Goal: Contribute content: Contribute content

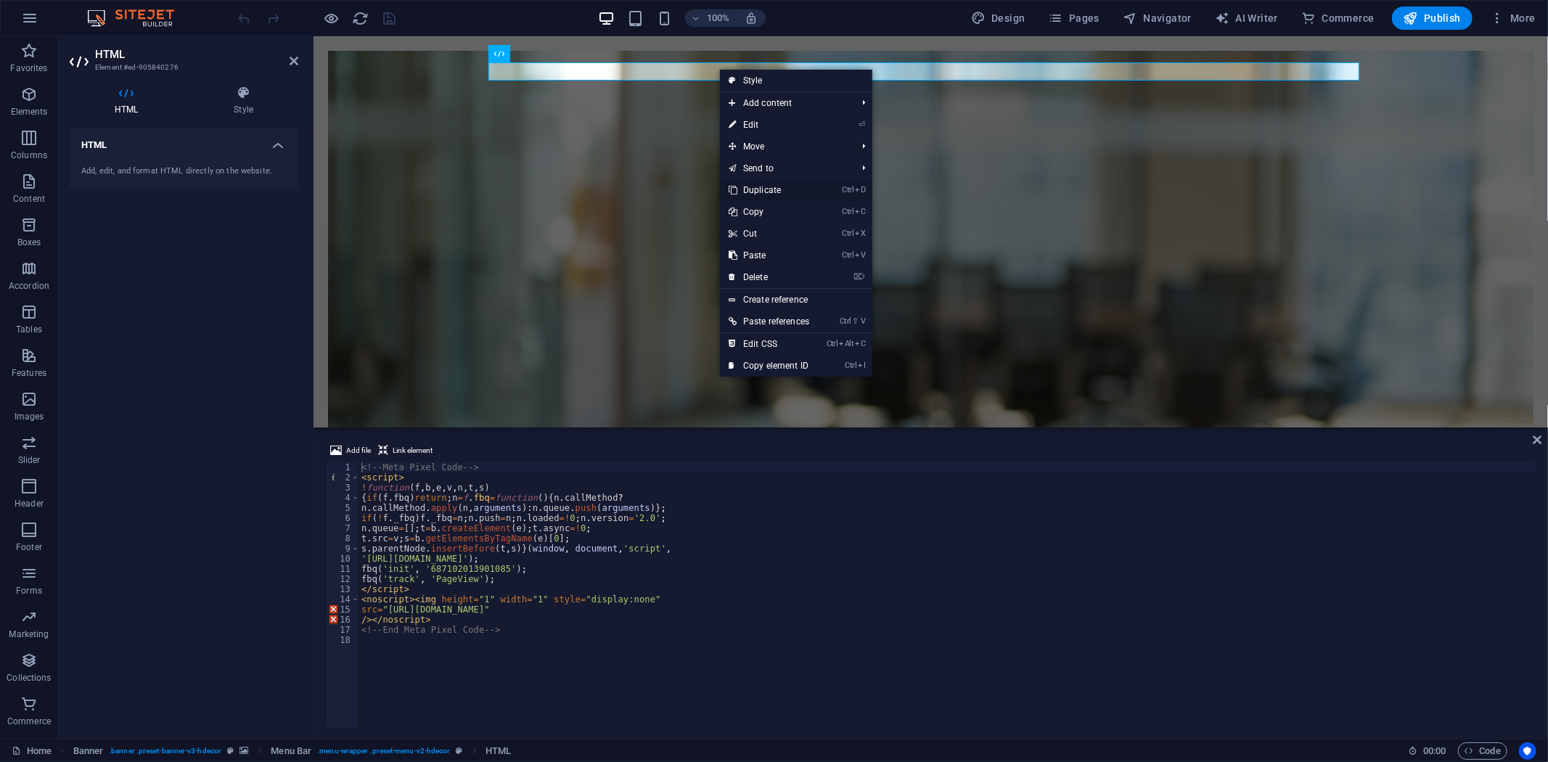
click at [776, 184] on link "Ctrl D Duplicate" at bounding box center [769, 190] width 98 height 22
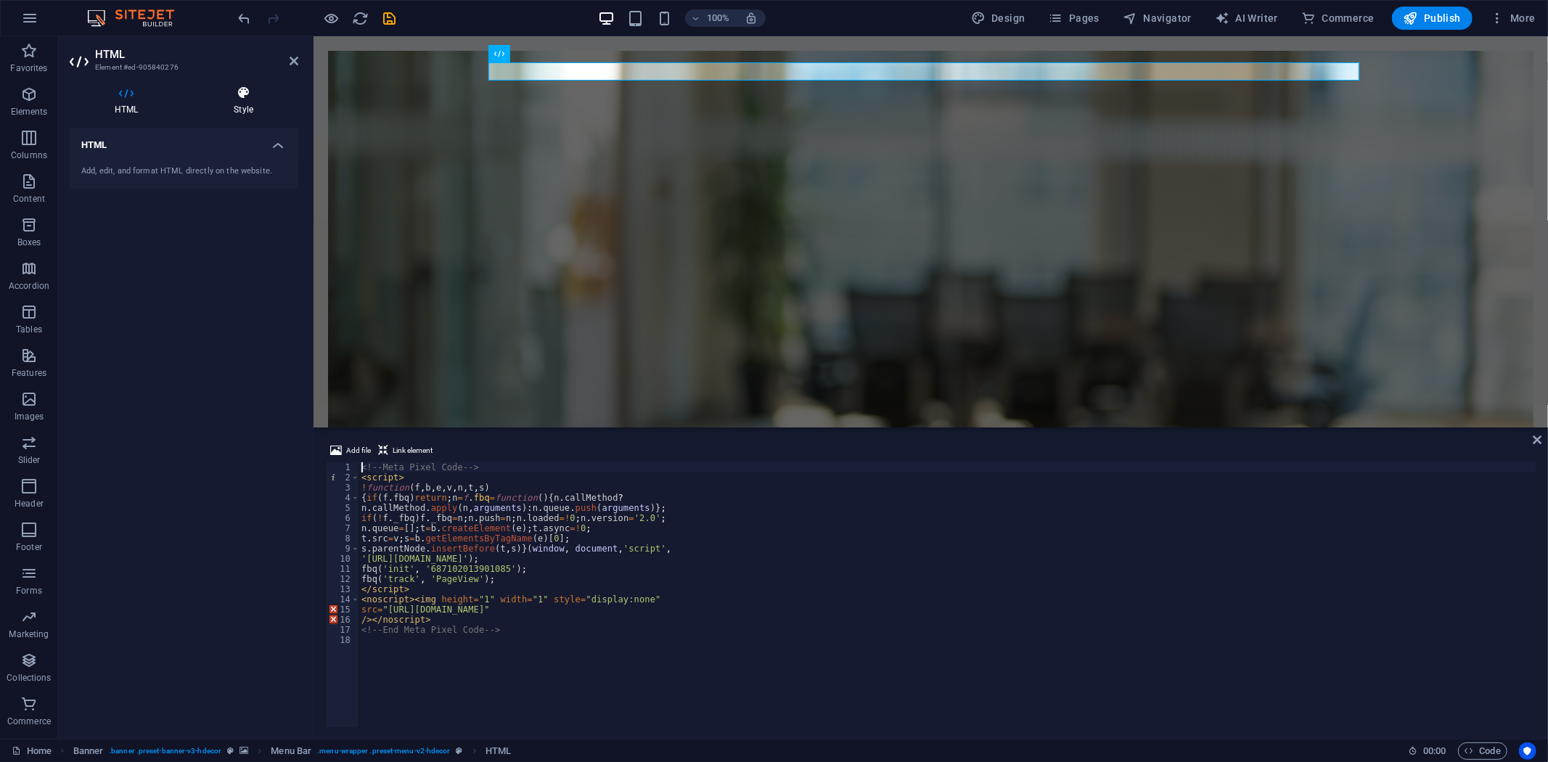
click at [255, 102] on h4 "Style" at bounding box center [244, 101] width 110 height 30
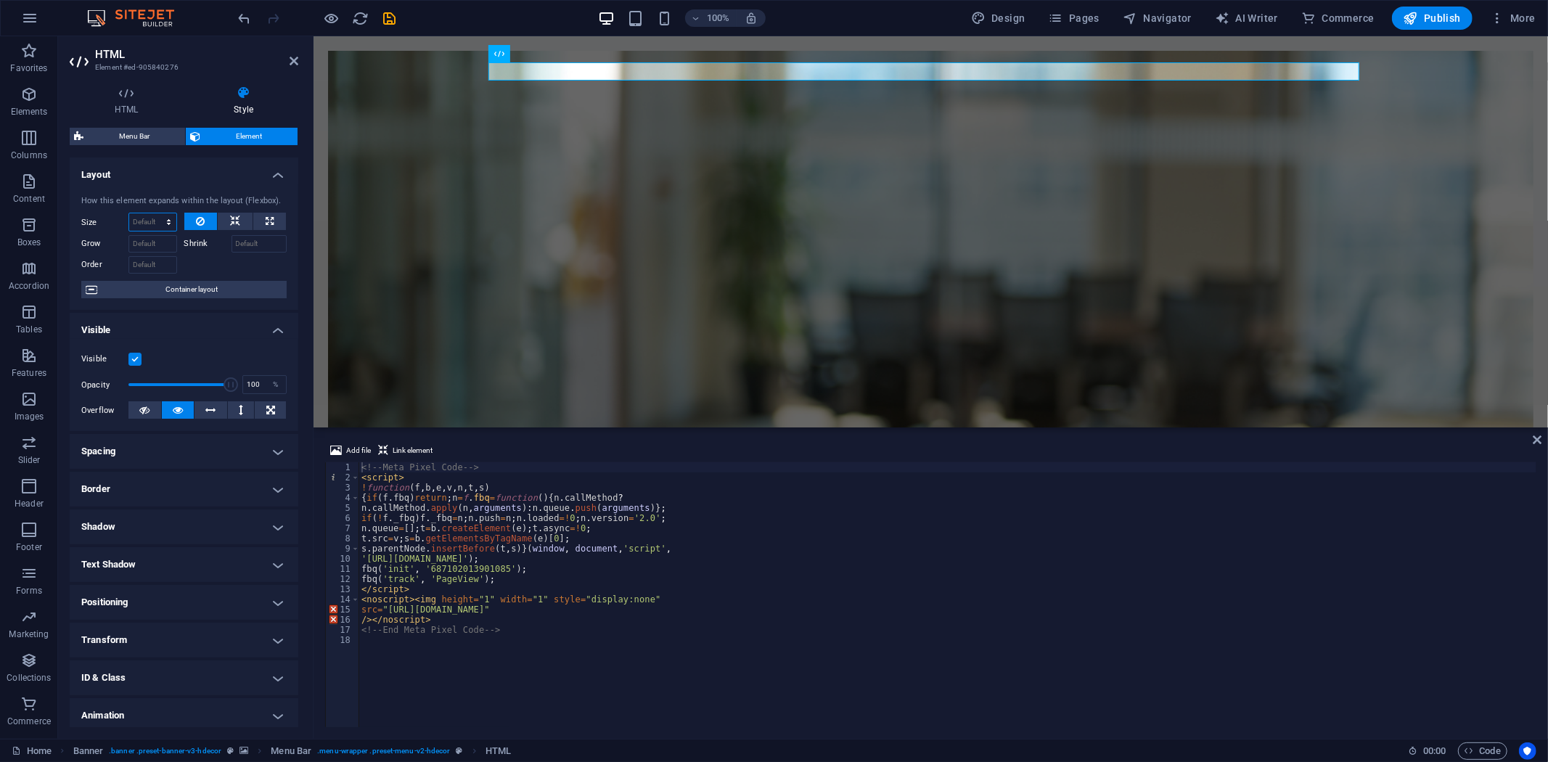
click at [139, 216] on select "Default auto px % 1/1 1/2 1/3 1/4 1/5 1/6 1/7 1/8 1/9 1/10" at bounding box center [152, 221] width 47 height 17
select select "%"
click at [154, 213] on select "Default auto px % 1/1 1/2 1/3 1/4 1/5 1/6 1/7 1/8 1/9 1/10" at bounding box center [152, 221] width 47 height 17
type input "40"
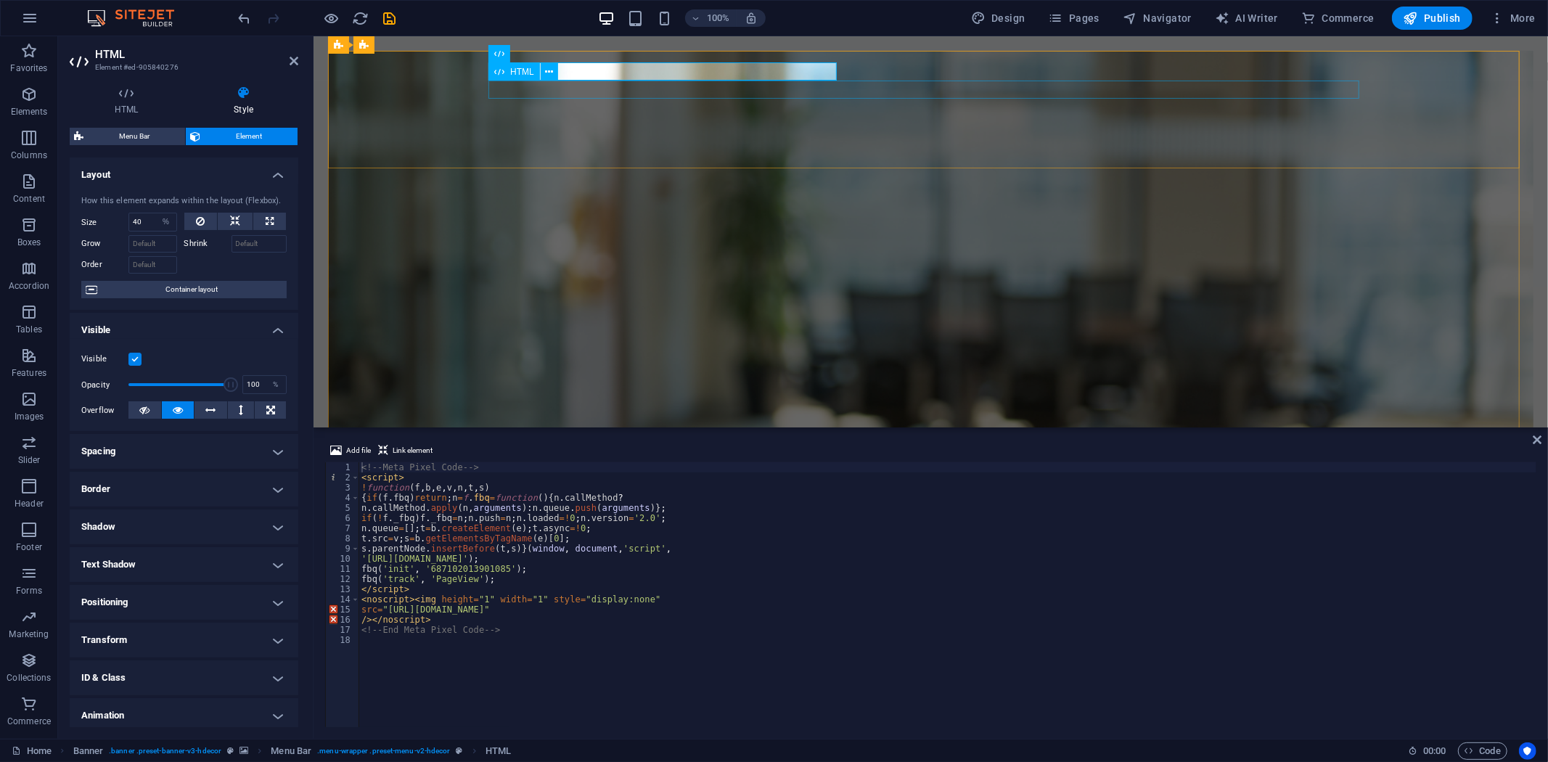
click at [667, 632] on div at bounding box center [930, 641] width 871 height 19
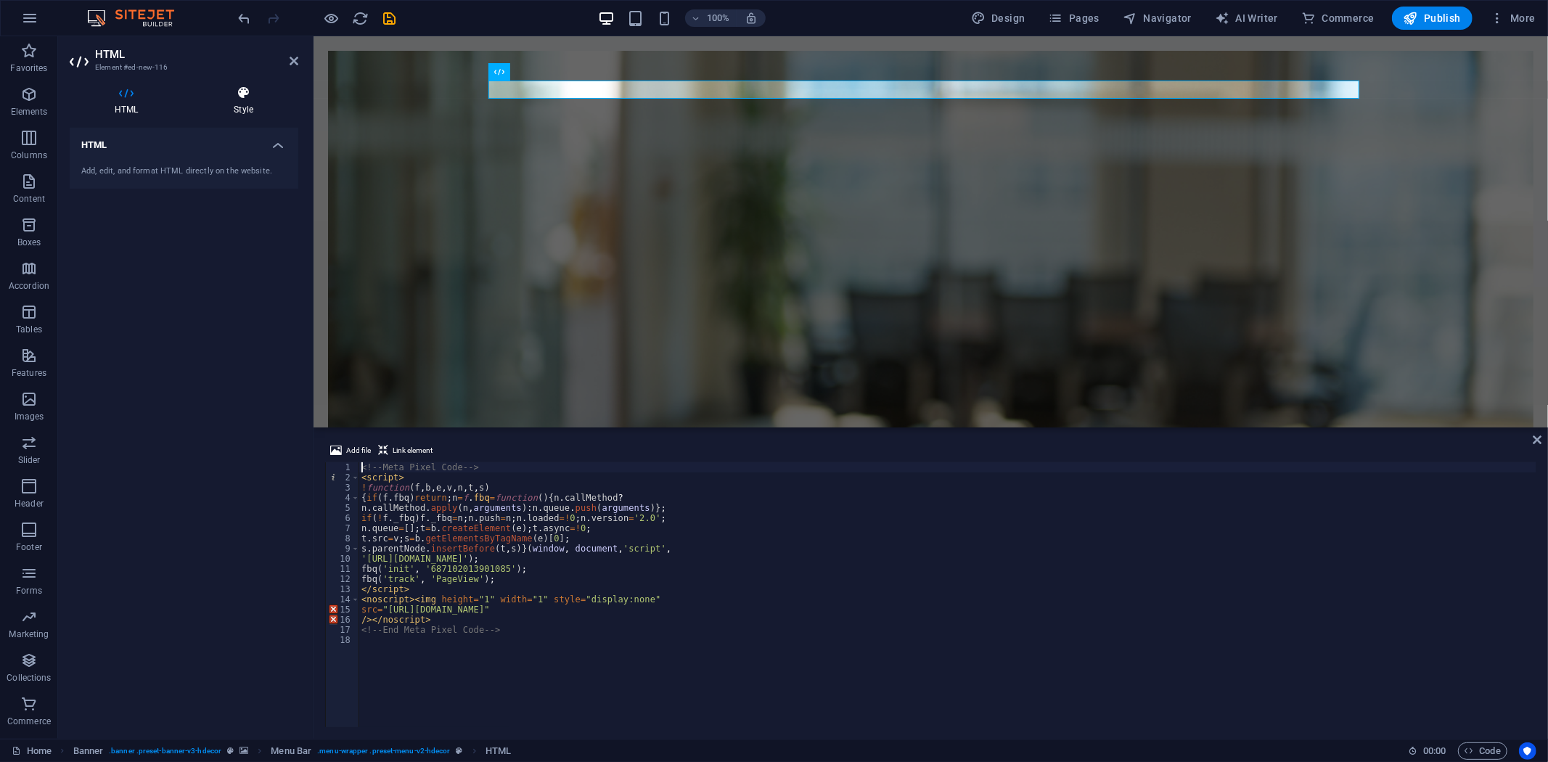
click at [262, 106] on h4 "Style" at bounding box center [244, 101] width 110 height 30
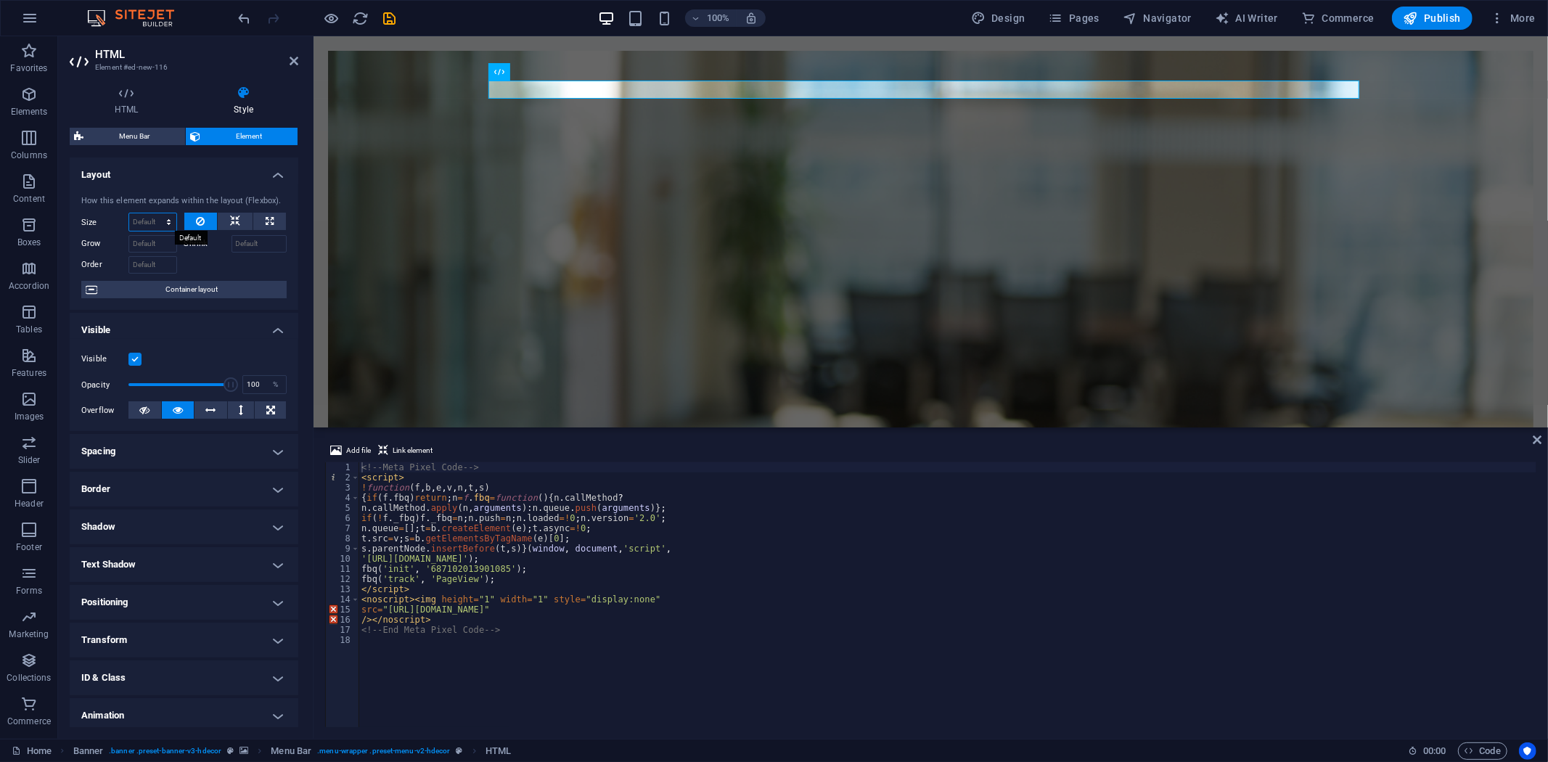
click at [143, 215] on select "Default auto px % 1/1 1/2 1/3 1/4 1/5 1/6 1/7 1/8 1/9 1/10" at bounding box center [152, 221] width 47 height 17
select select "%"
click at [154, 213] on select "Default auto px % 1/1 1/2 1/3 1/4 1/5 1/6 1/7 1/8 1/9 1/10" at bounding box center [152, 221] width 47 height 17
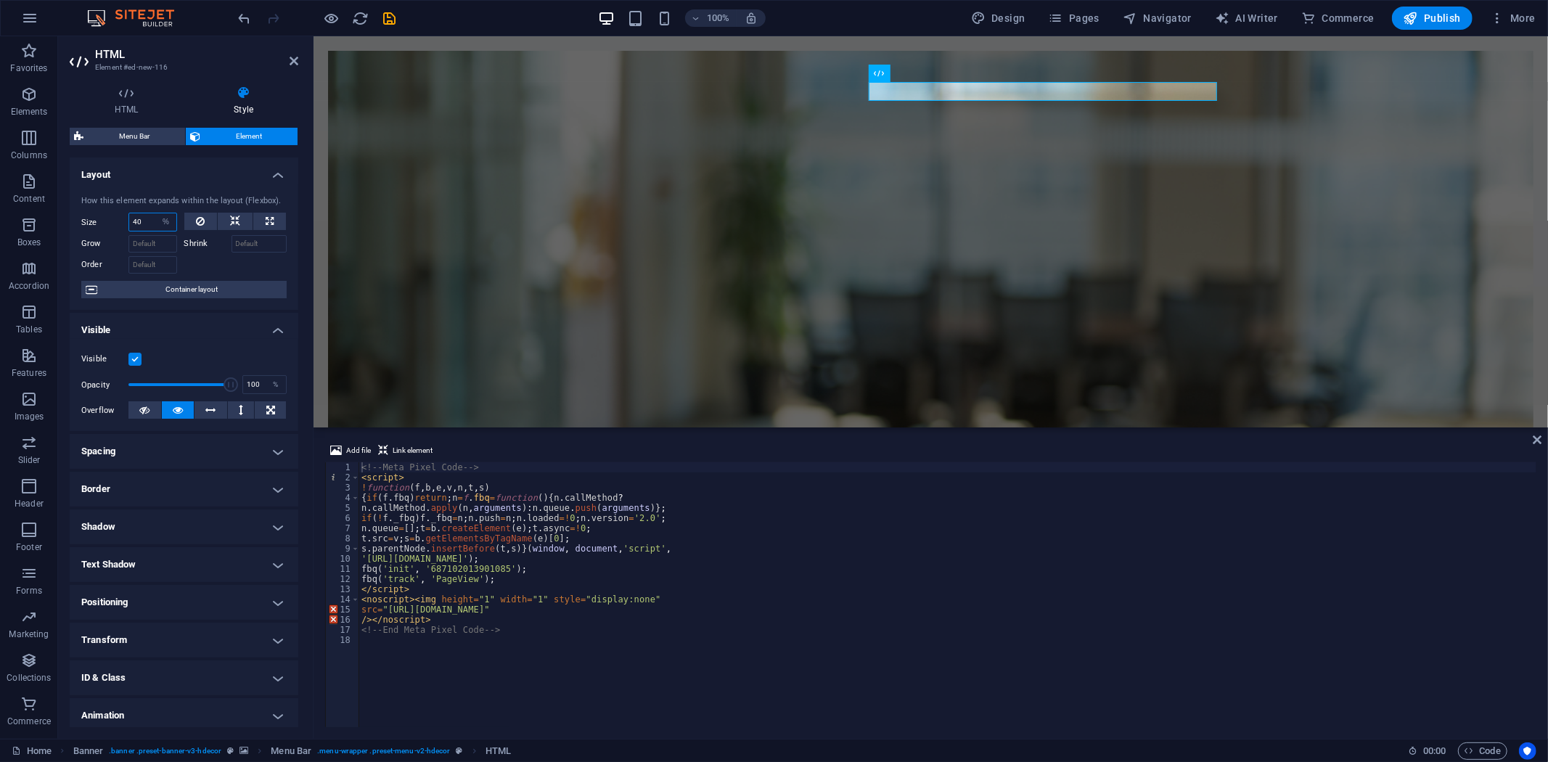
click at [139, 218] on input "40" at bounding box center [152, 221] width 47 height 17
type input "50"
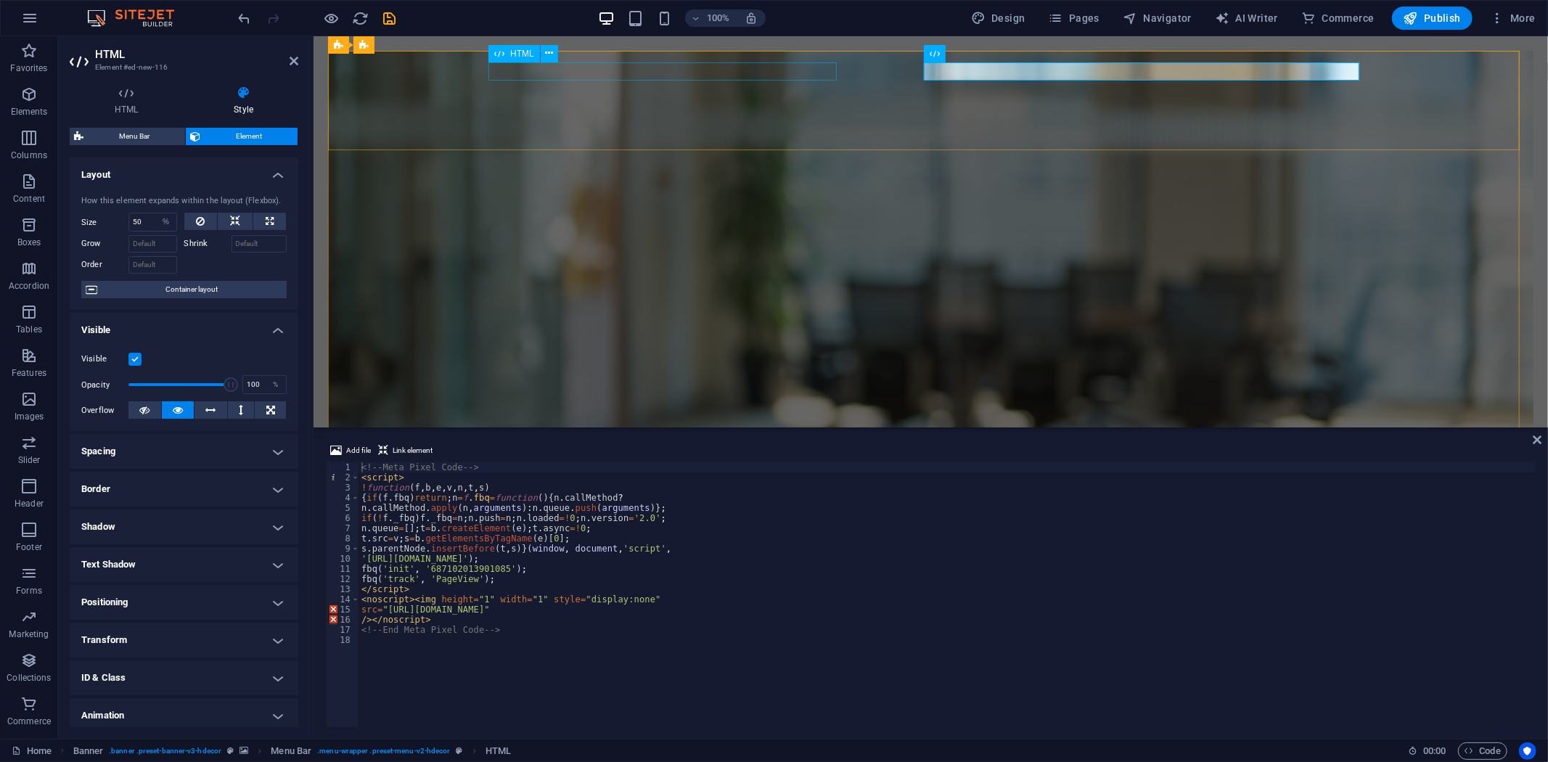
click at [742, 594] on div at bounding box center [930, 603] width 871 height 19
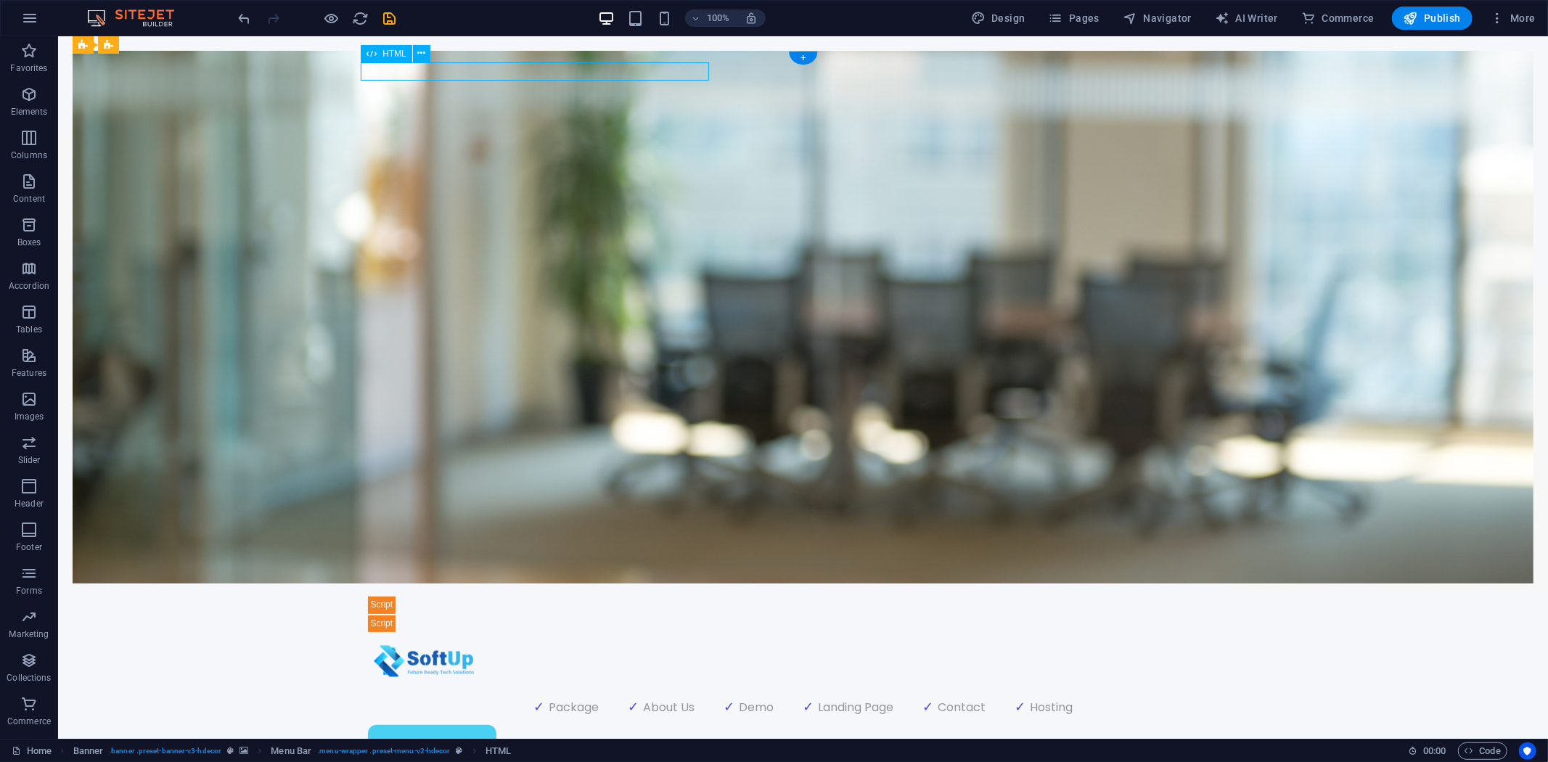
select select "%"
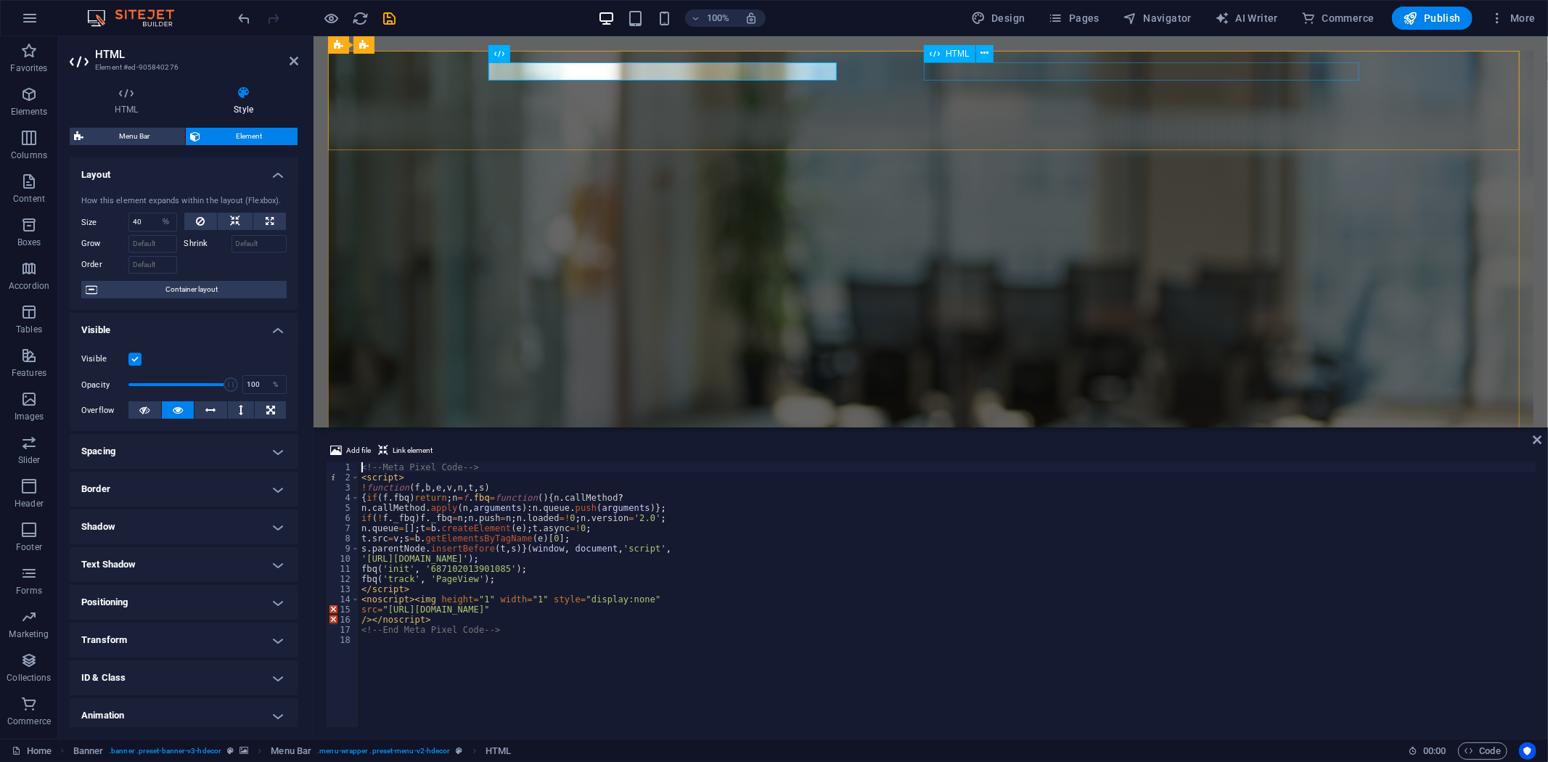
click at [1024, 613] on div at bounding box center [930, 622] width 871 height 19
select select "%"
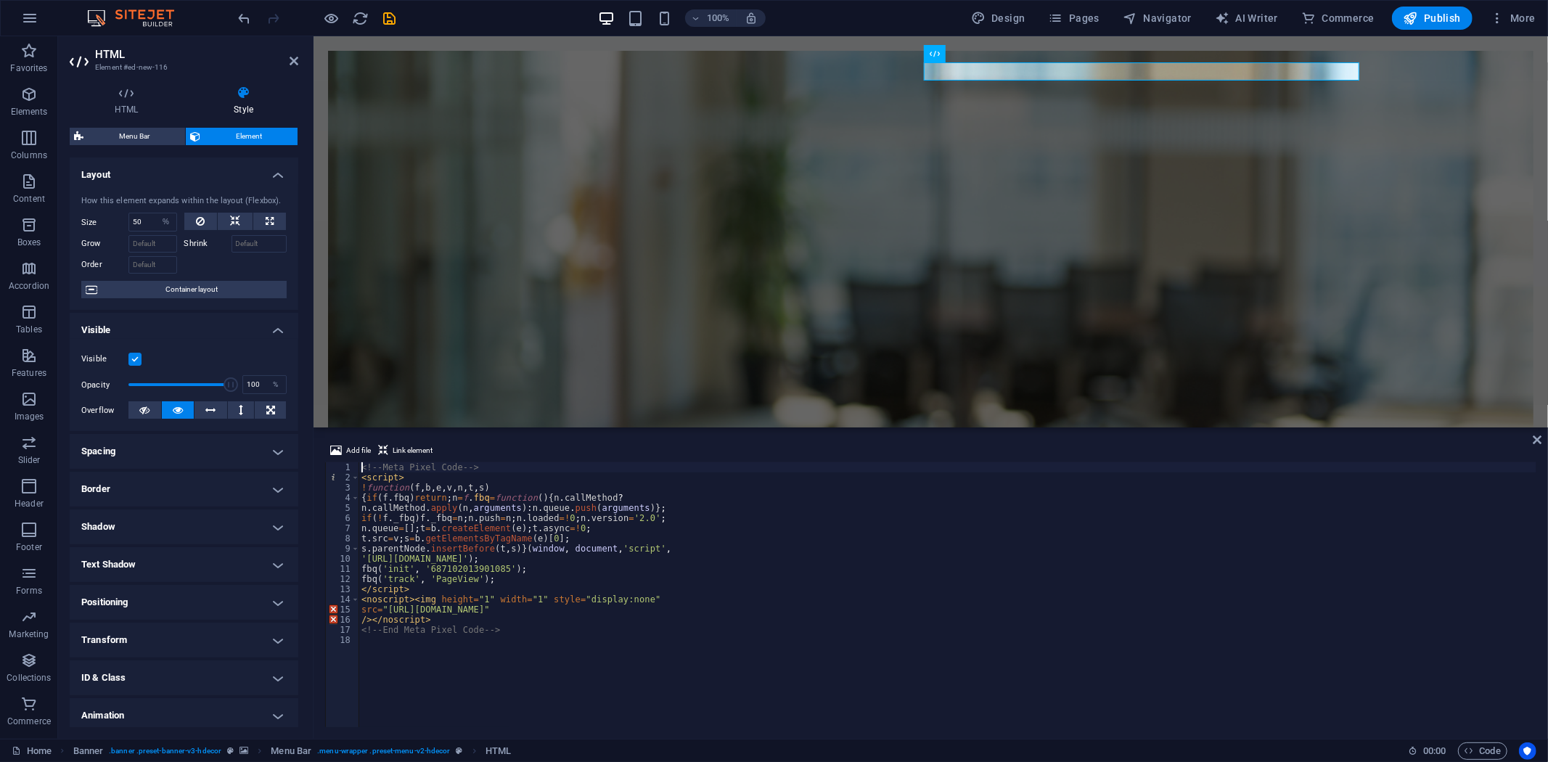
click at [578, 524] on div "<!-- Meta Pixel Code --> < script > ! function ( f , b , e , v , n , t , s ) { …" at bounding box center [947, 604] width 1178 height 285
type textarea "n.queue=[];t=b.createElement(e);t.async=!0;"
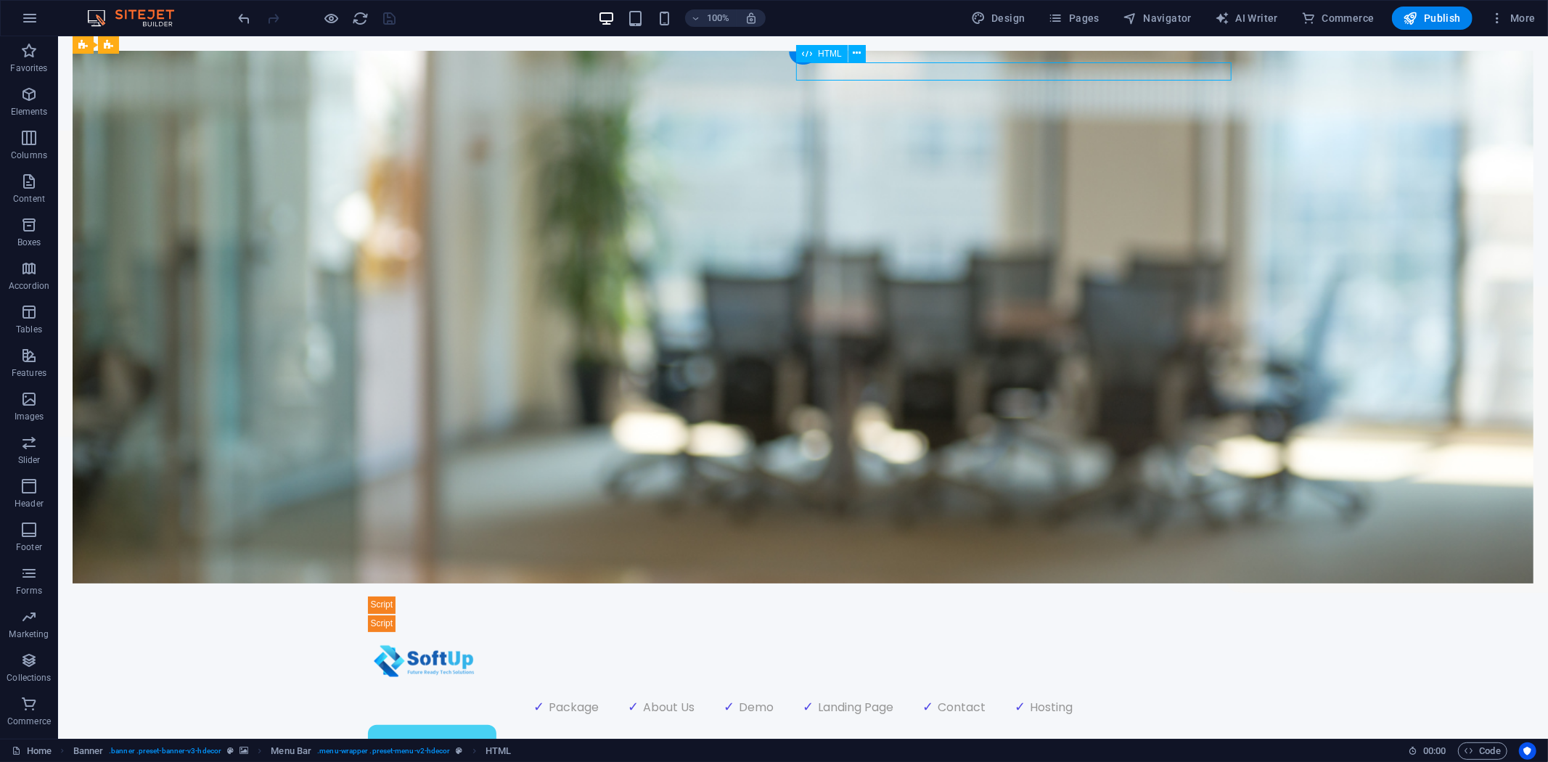
select select "%"
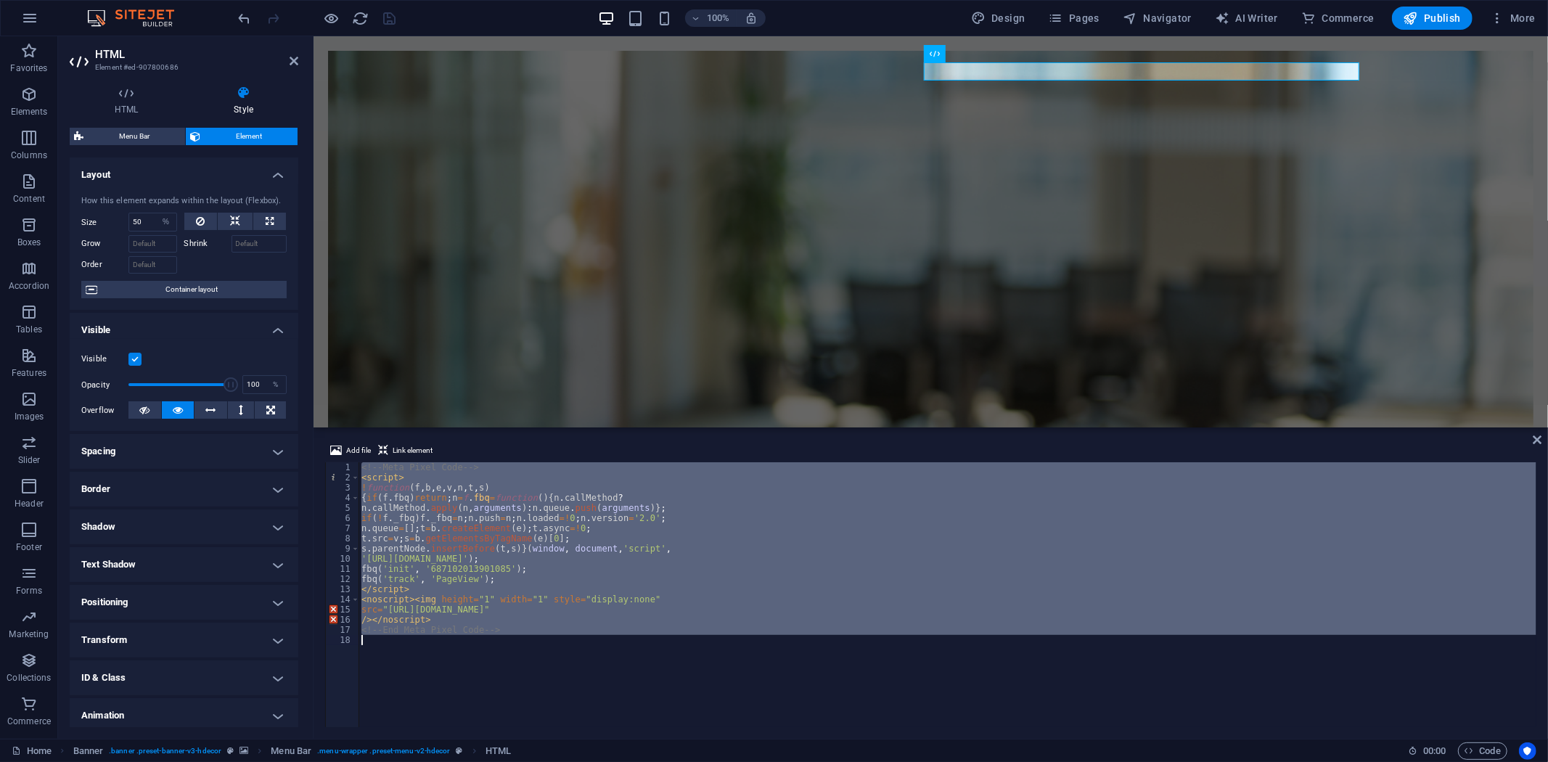
paste textarea
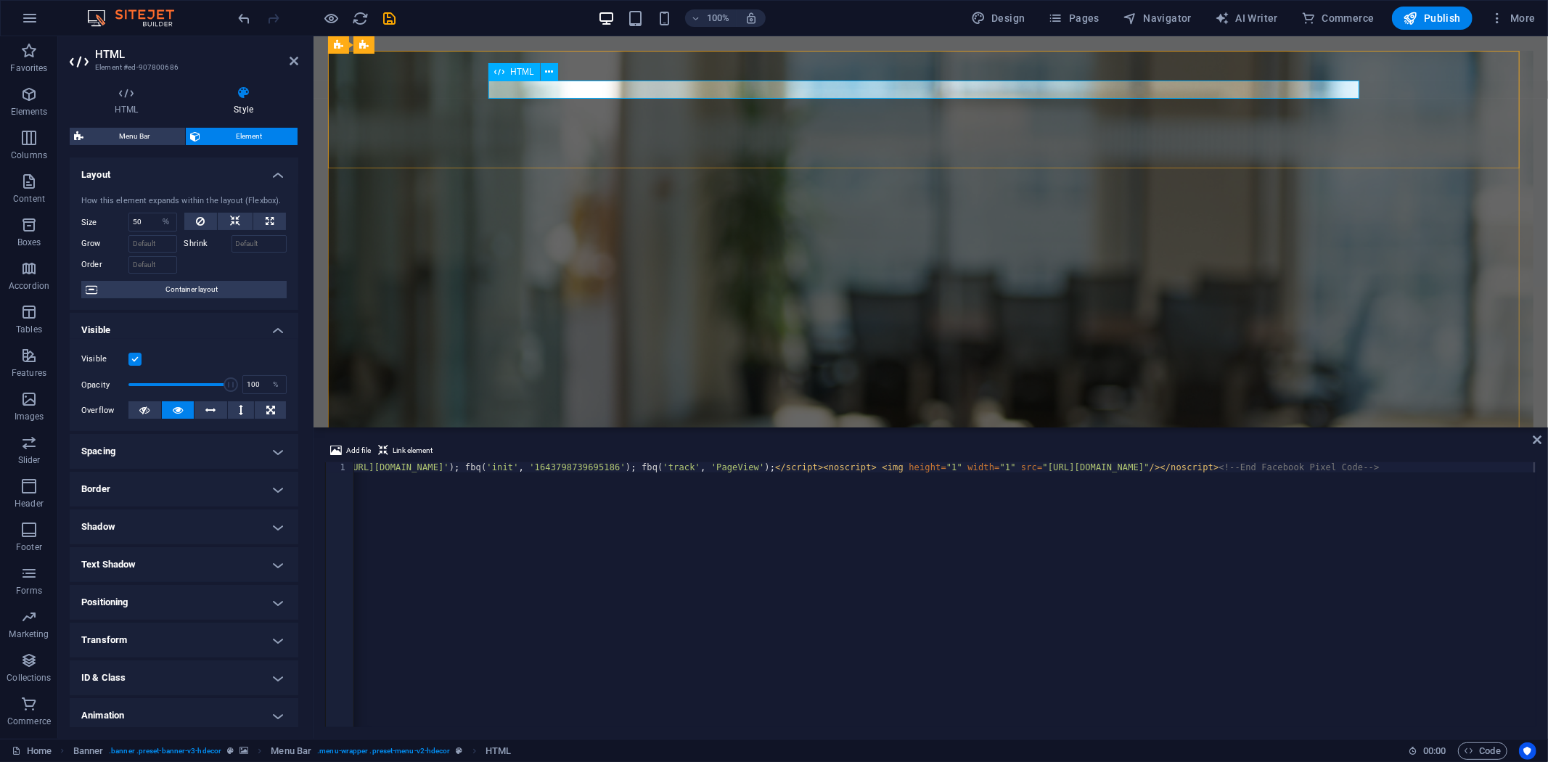
click at [827, 632] on div at bounding box center [930, 641] width 871 height 19
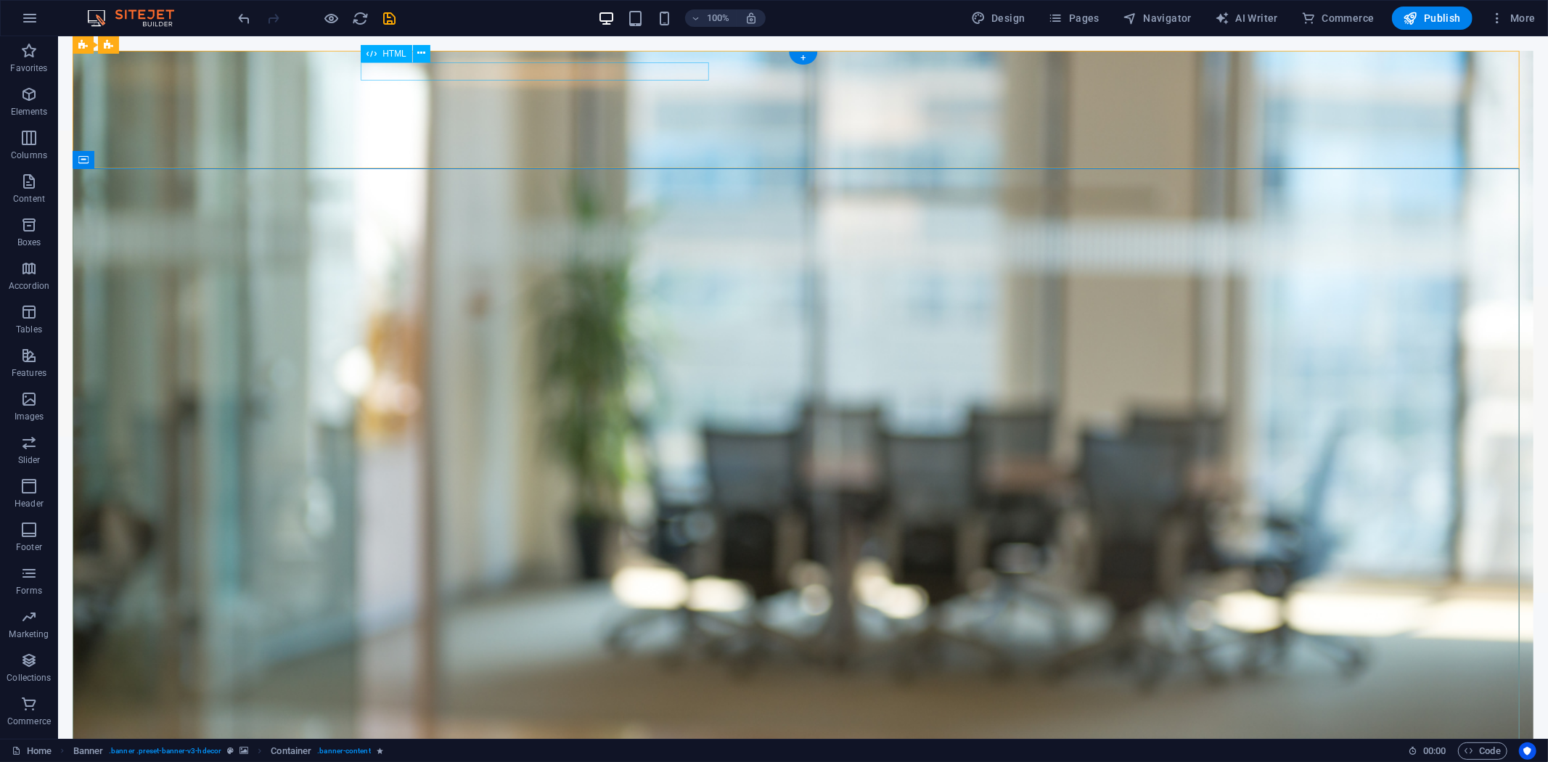
select select "%"
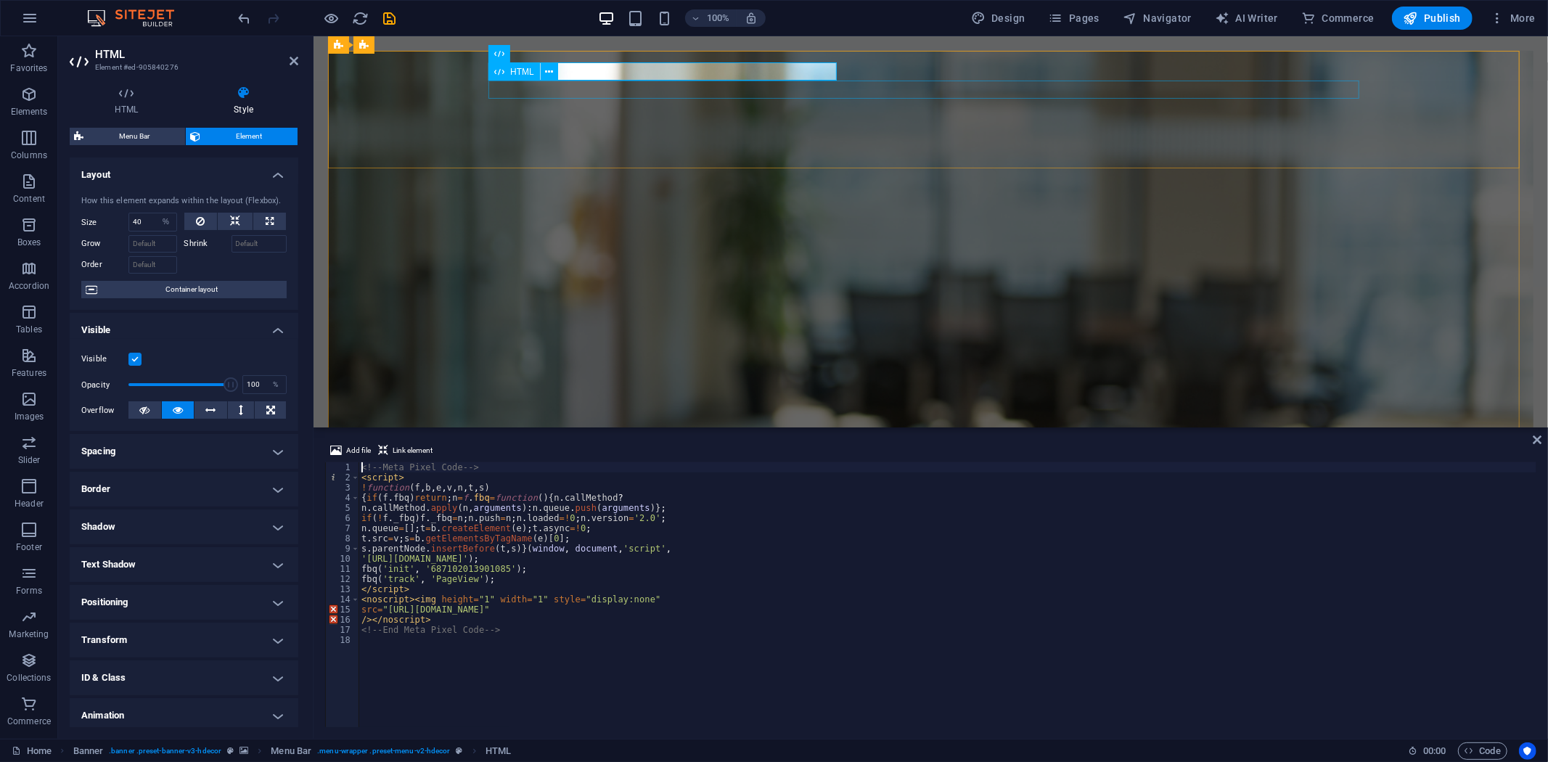
click at [639, 632] on div at bounding box center [930, 641] width 871 height 19
click at [641, 632] on div at bounding box center [930, 641] width 871 height 19
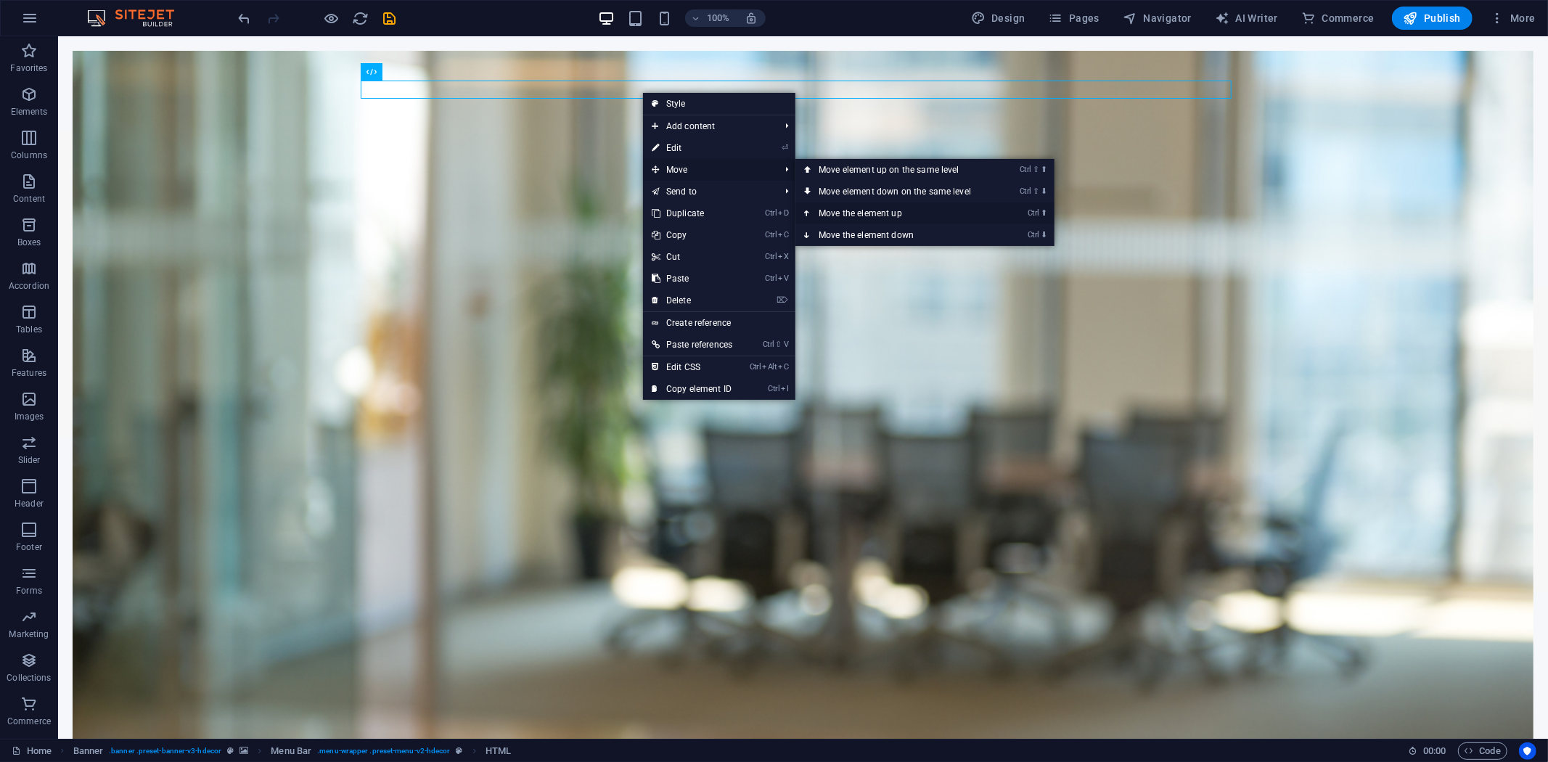
click at [845, 207] on link "Ctrl ⬆ Move the element up" at bounding box center [897, 213] width 205 height 22
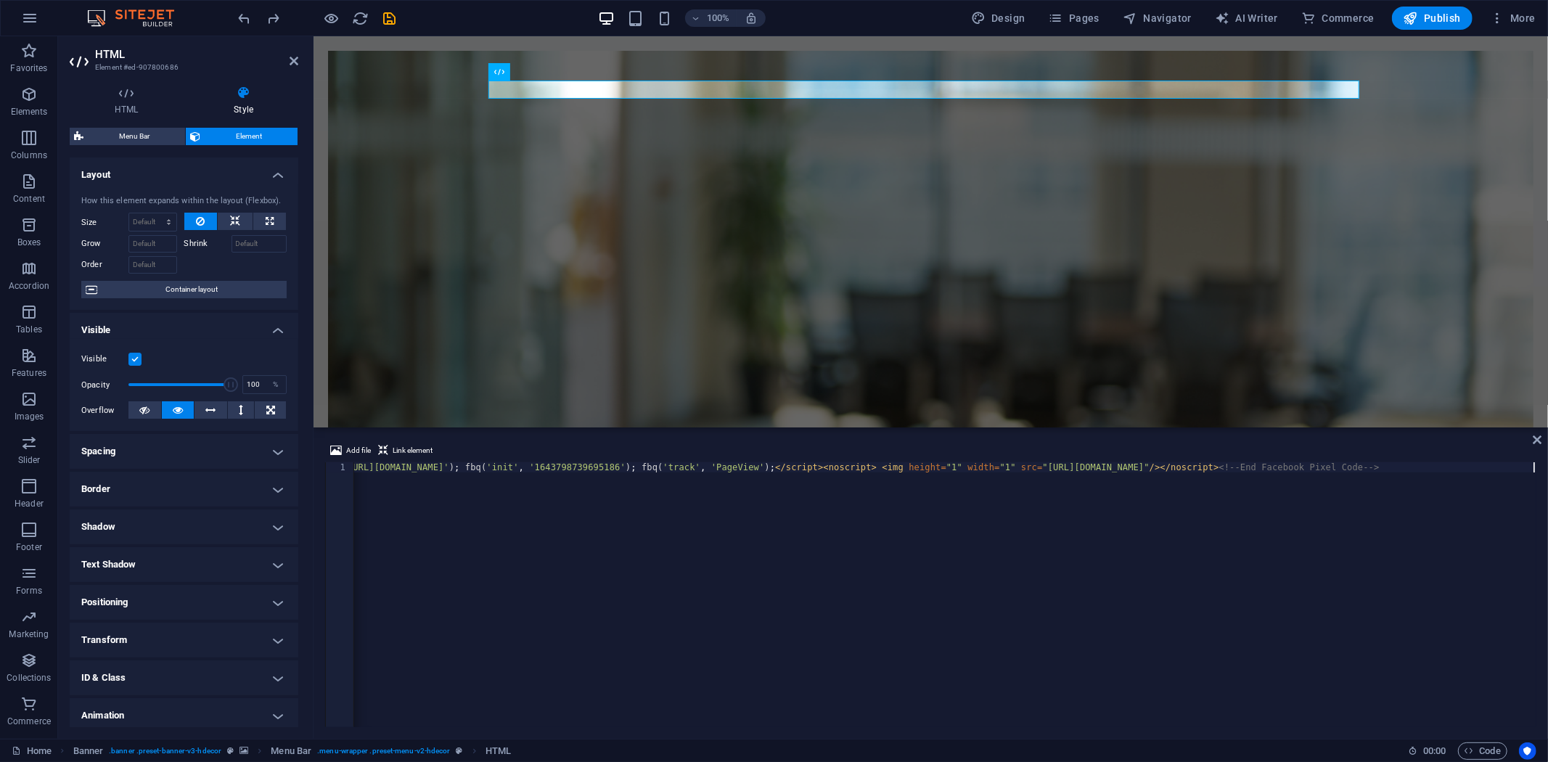
click at [530, 459] on div "Add file Link element" at bounding box center [930, 452] width 1211 height 21
click at [677, 532] on div "rdtg" at bounding box center [945, 604] width 1182 height 285
type textarea "rdtg"
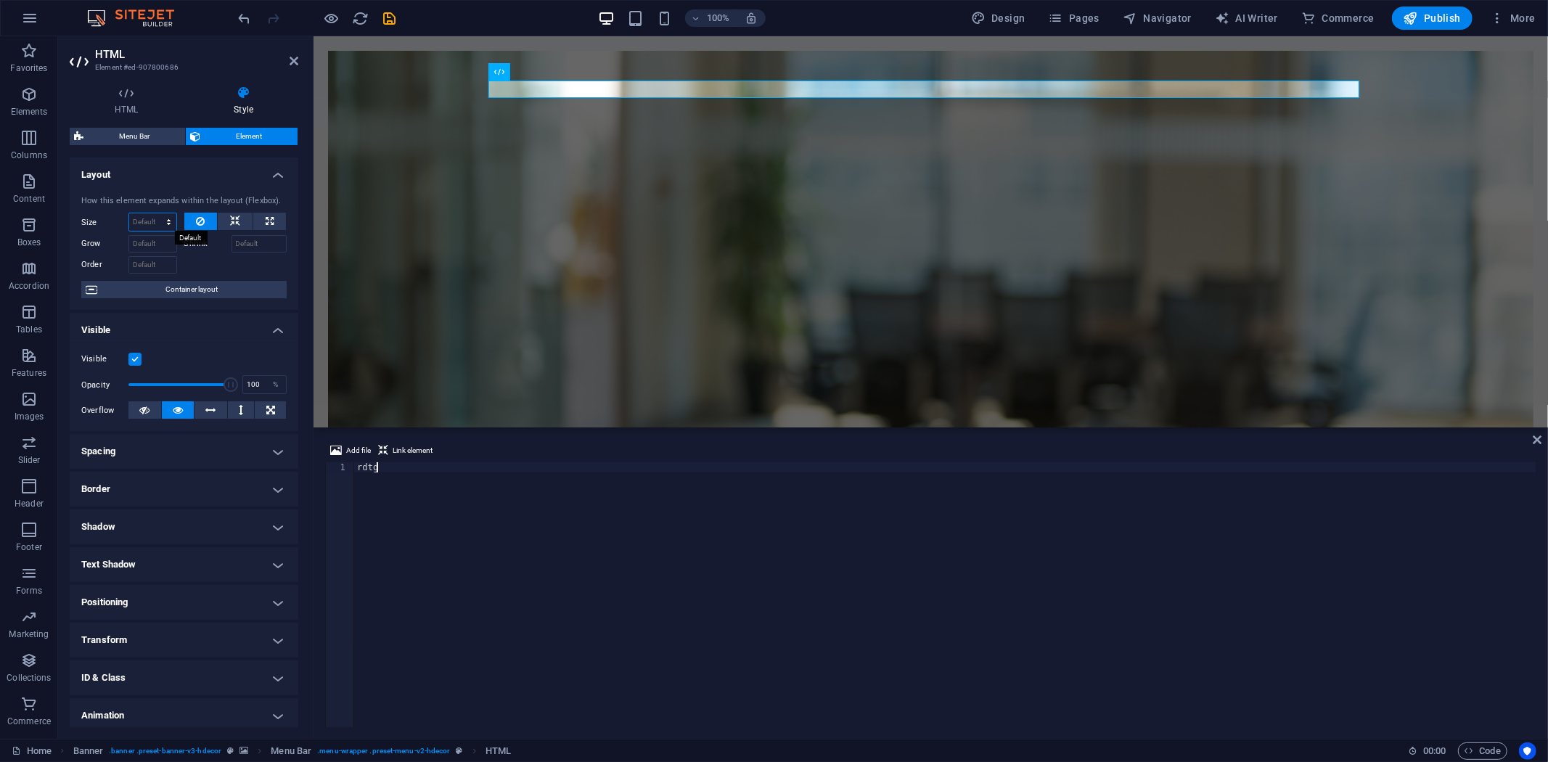
click at [144, 221] on select "Default auto px % 1/1 1/2 1/3 1/4 1/5 1/6 1/7 1/8 1/9 1/10" at bounding box center [152, 221] width 47 height 17
select select "%"
click at [154, 213] on select "Default auto px % 1/1 1/2 1/3 1/4 1/5 1/6 1/7 1/8 1/9 1/10" at bounding box center [152, 221] width 47 height 17
type input "50"
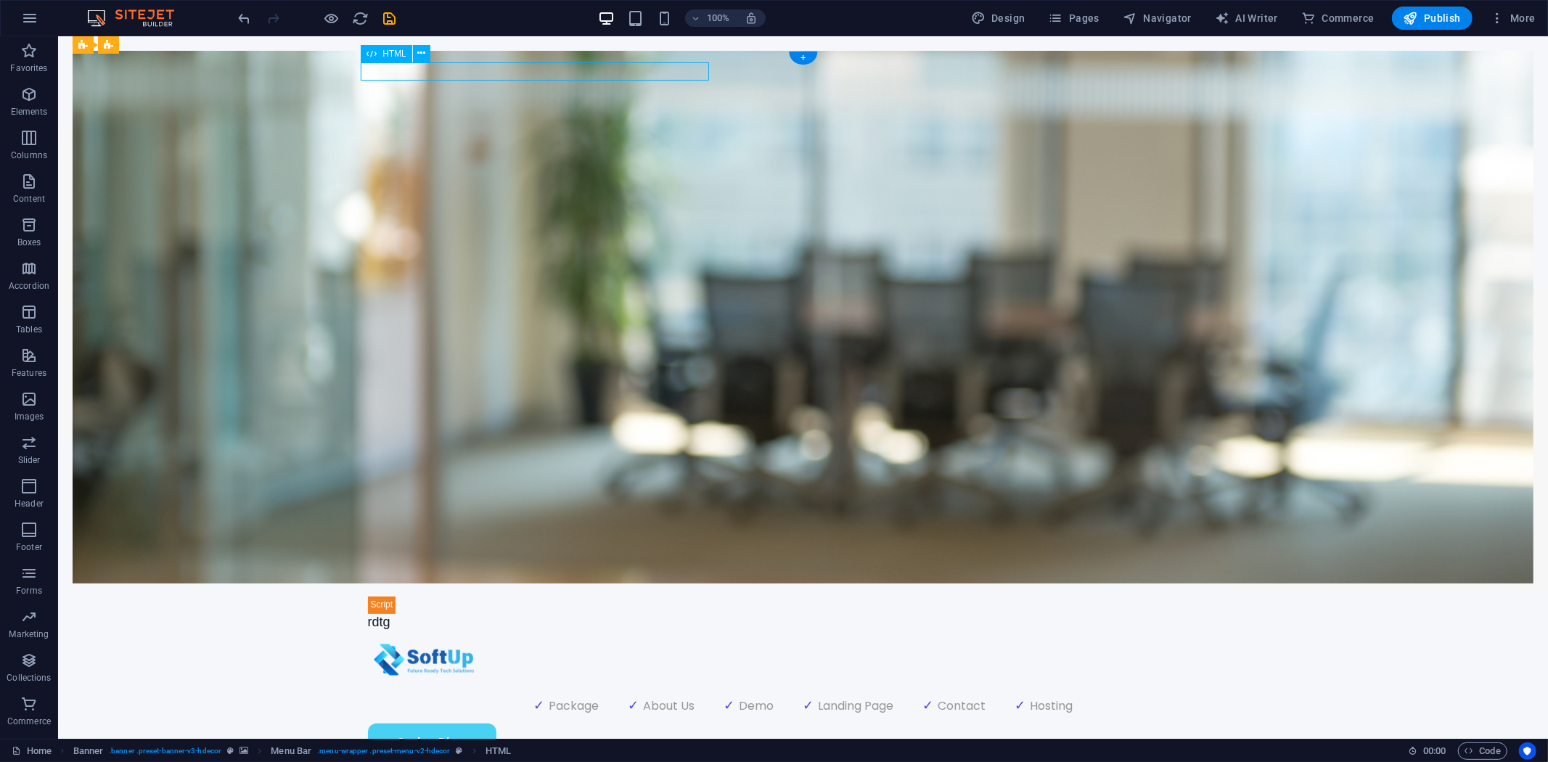
select select "%"
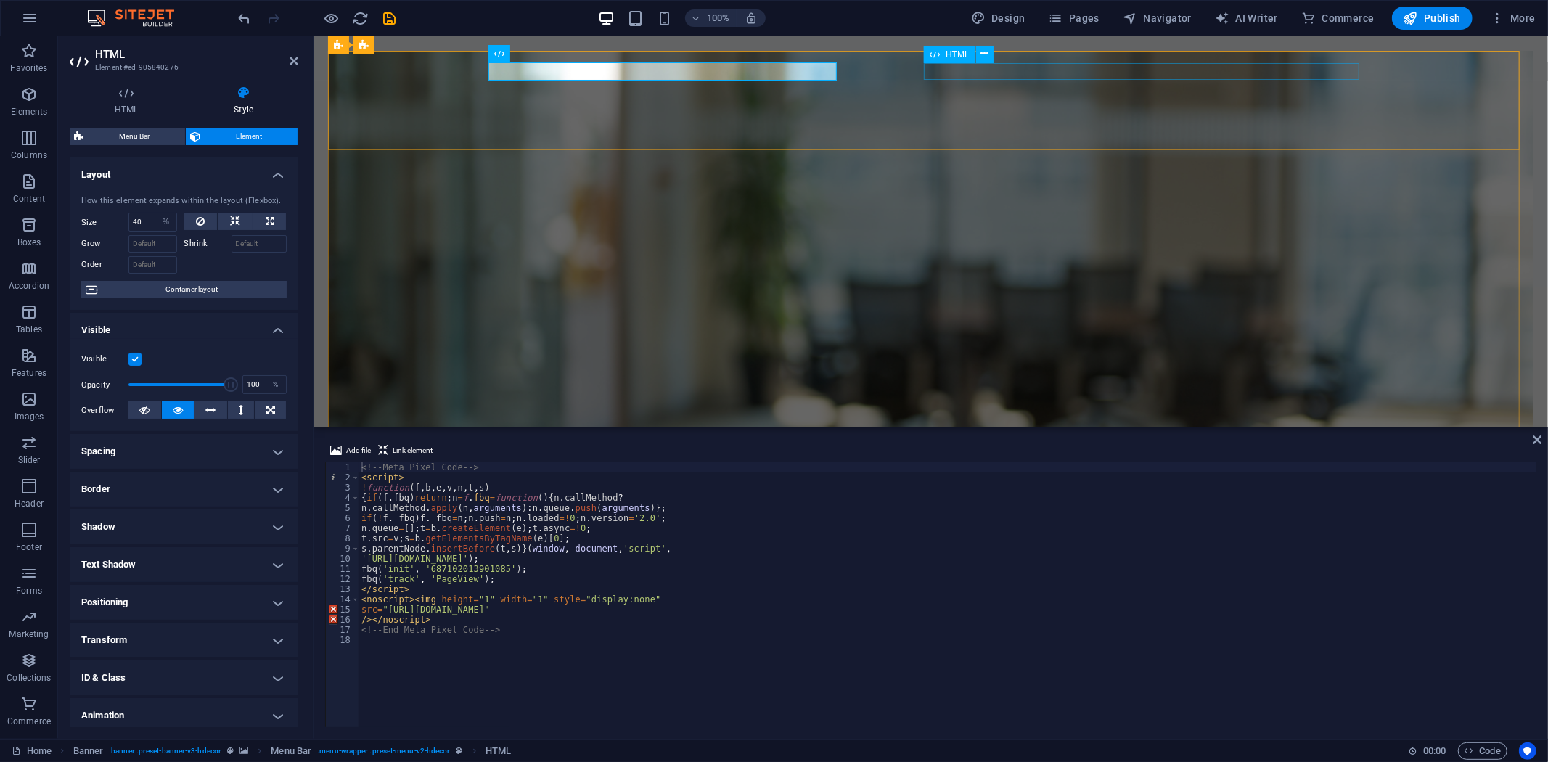
click at [994, 613] on div "rdtg" at bounding box center [930, 621] width 871 height 17
select select "%"
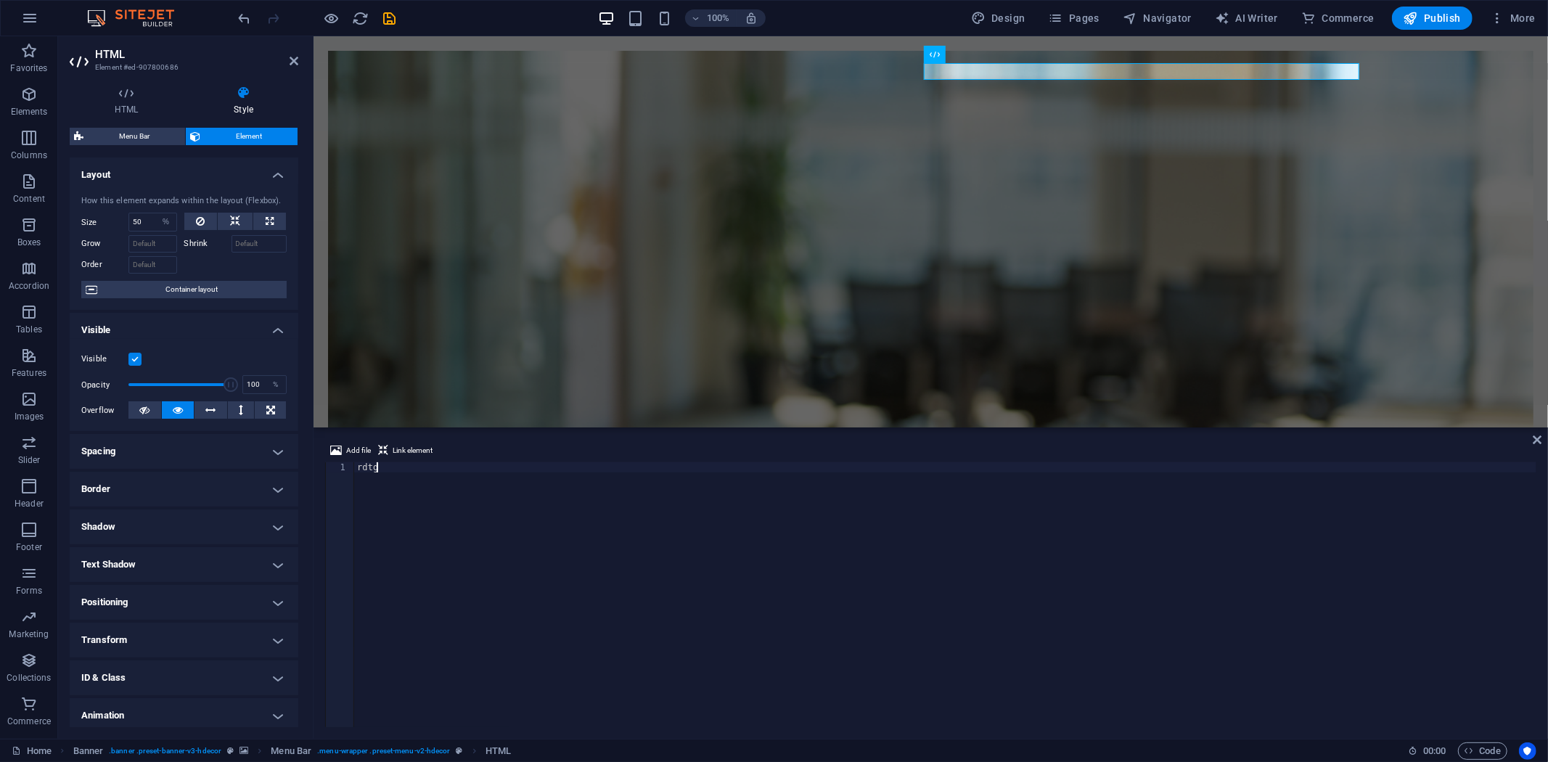
drag, startPoint x: 740, startPoint y: 474, endPoint x: 298, endPoint y: 494, distance: 443.1
click at [298, 494] on div "HTML Element #ed-907800686 HTML Style HTML Add, edit, and format HTML directly …" at bounding box center [803, 387] width 1490 height 702
drag, startPoint x: 679, startPoint y: 465, endPoint x: 358, endPoint y: 472, distance: 320.8
click at [358, 472] on div "rdtg" at bounding box center [945, 604] width 1182 height 285
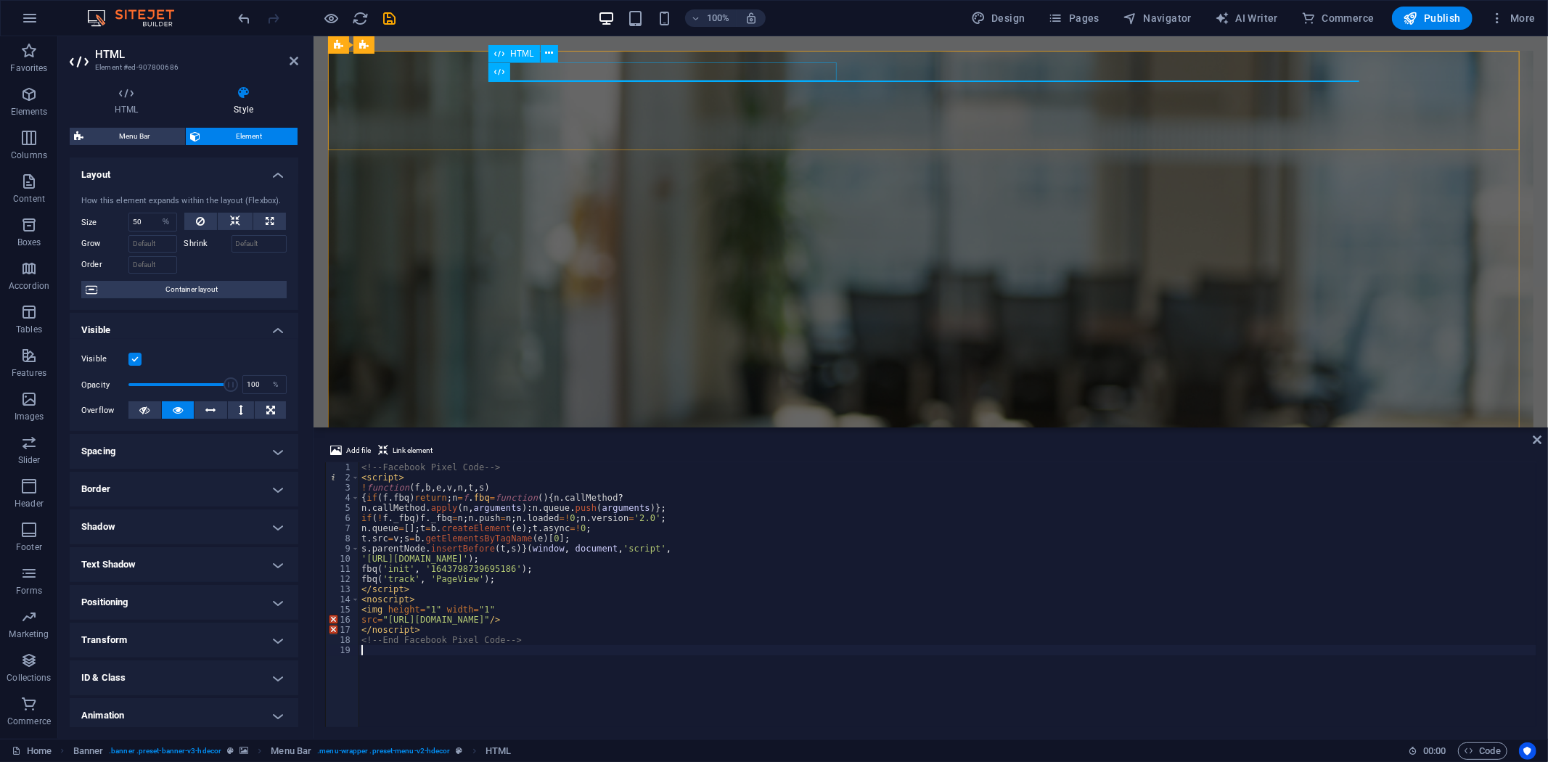
click at [640, 613] on div at bounding box center [930, 622] width 871 height 19
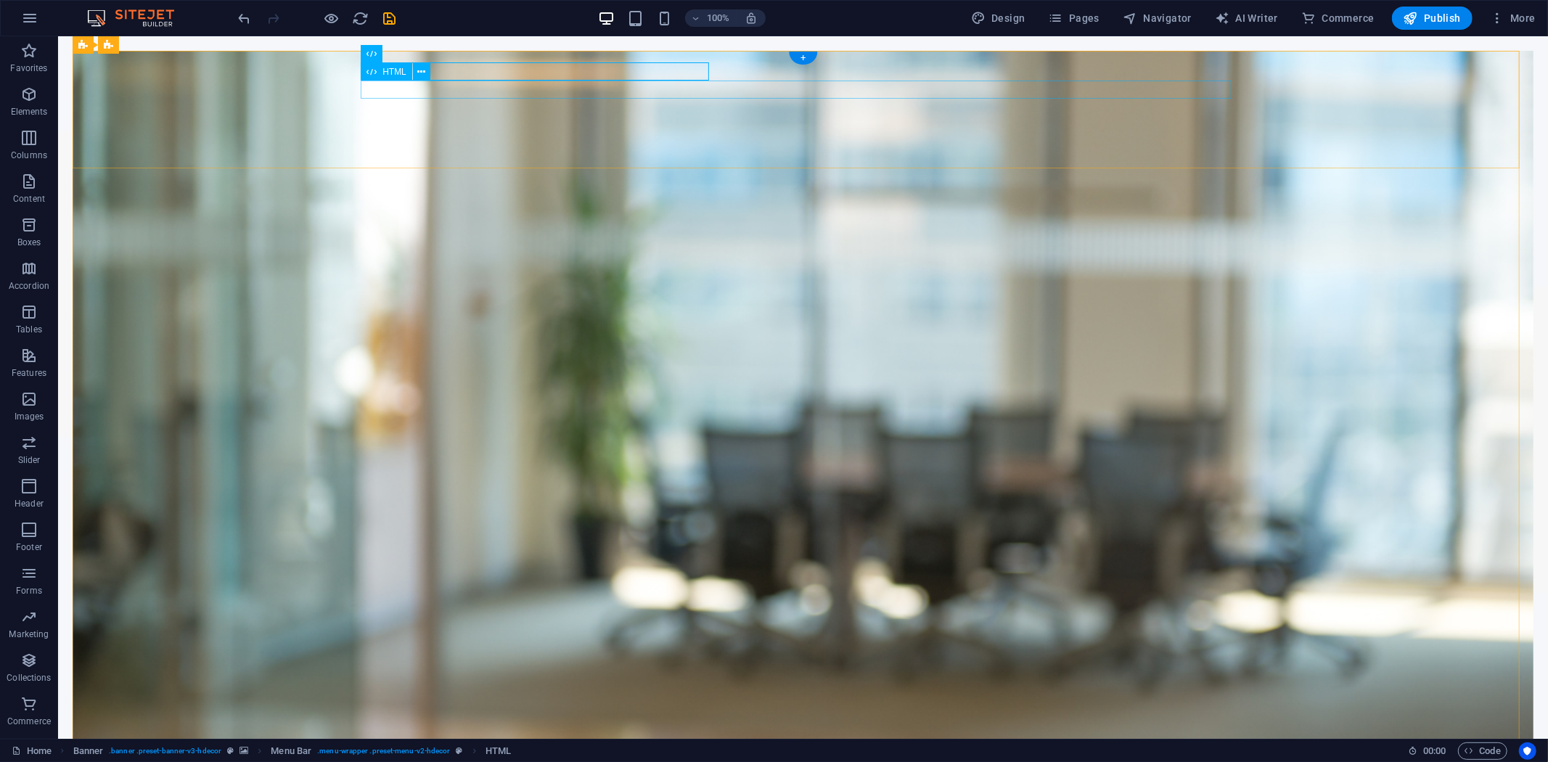
select select "%"
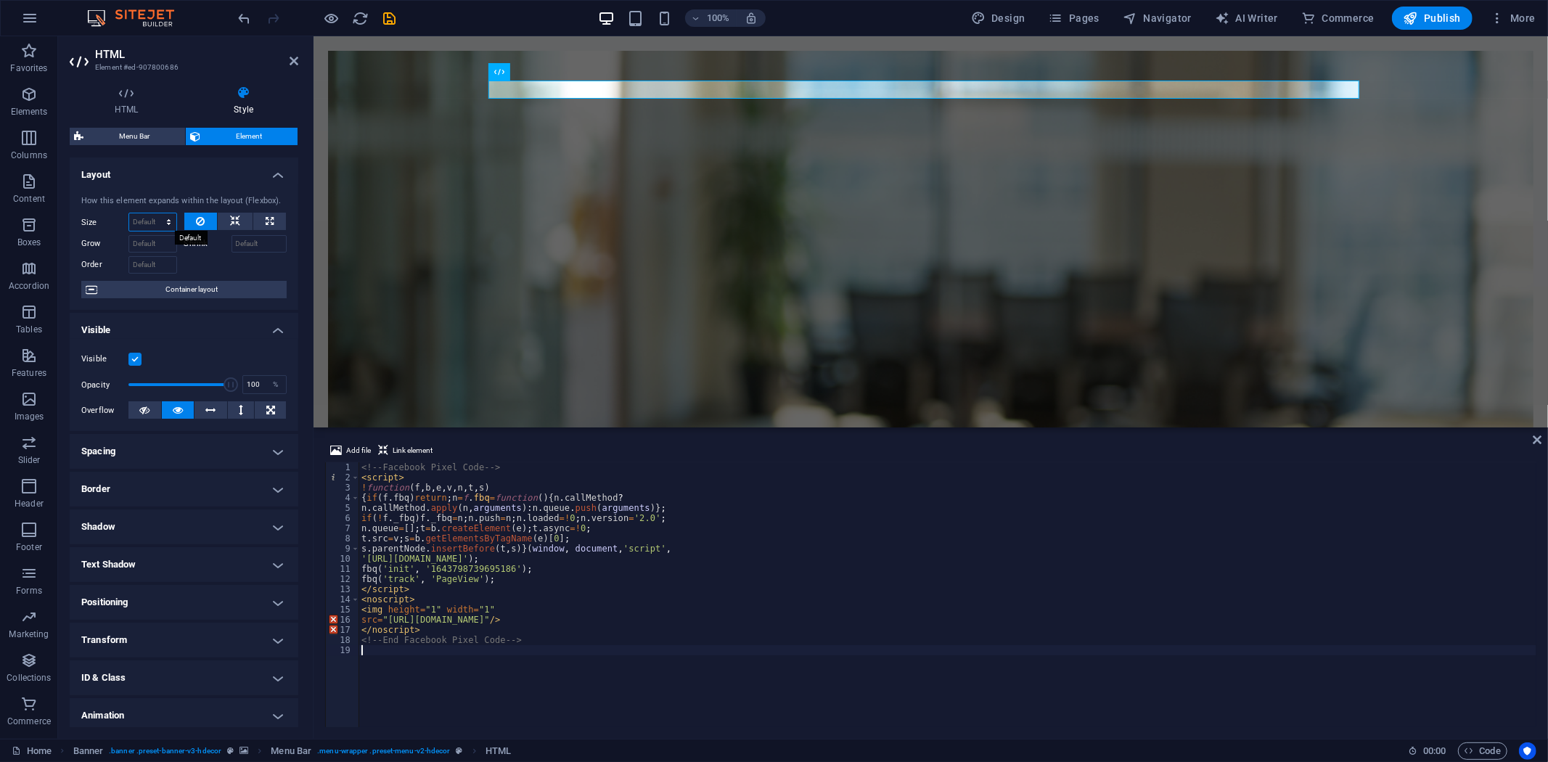
click at [140, 216] on select "Default auto px % 1/1 1/2 1/3 1/4 1/5 1/6 1/7 1/8 1/9 1/10" at bounding box center [152, 221] width 47 height 17
select select "%"
click at [154, 213] on select "Default auto px % 1/1 1/2 1/3 1/4 1/5 1/6 1/7 1/8 1/9 1/10" at bounding box center [152, 221] width 47 height 17
type input "50"
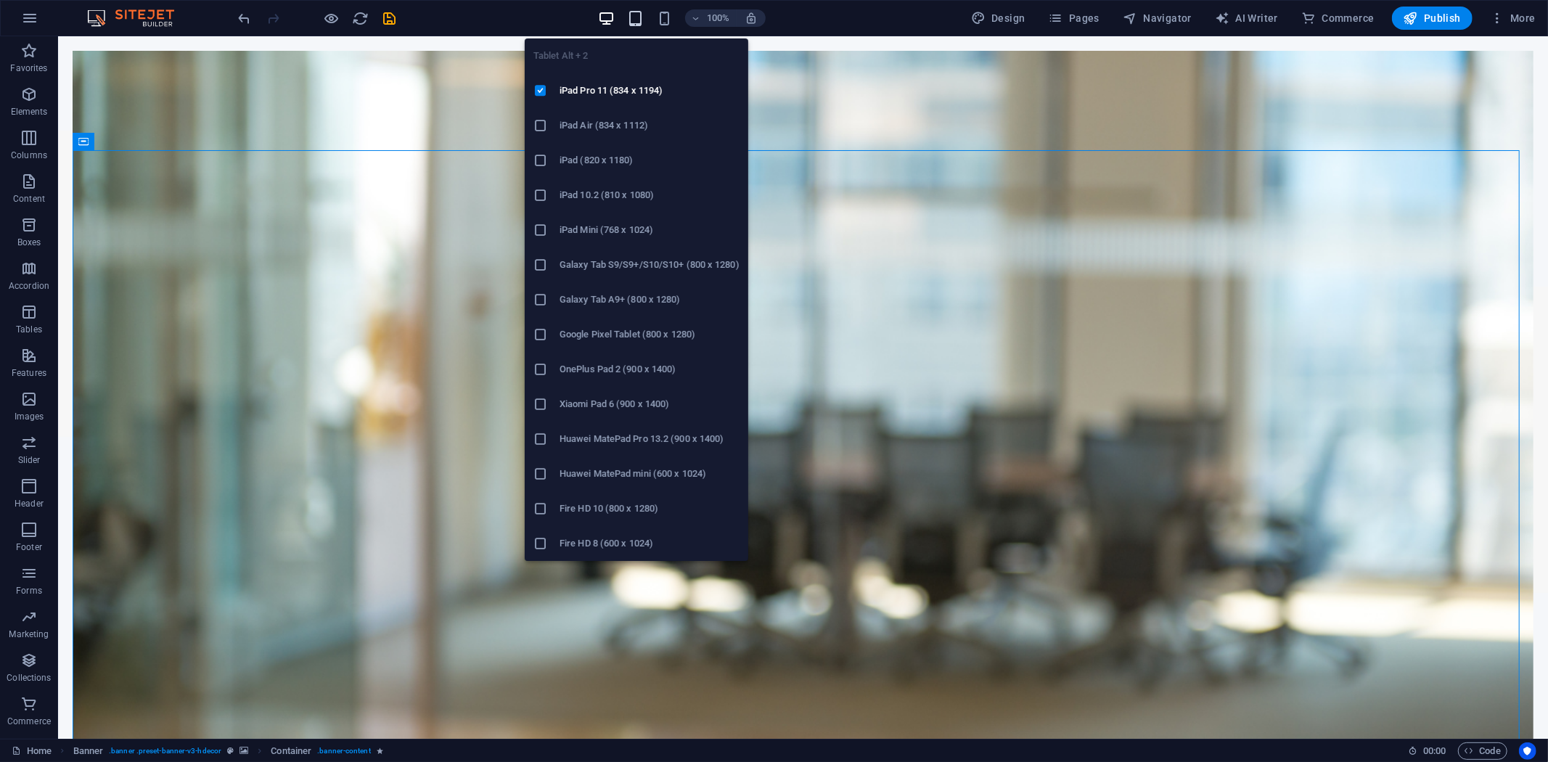
click at [642, 18] on icon "button" at bounding box center [635, 18] width 17 height 17
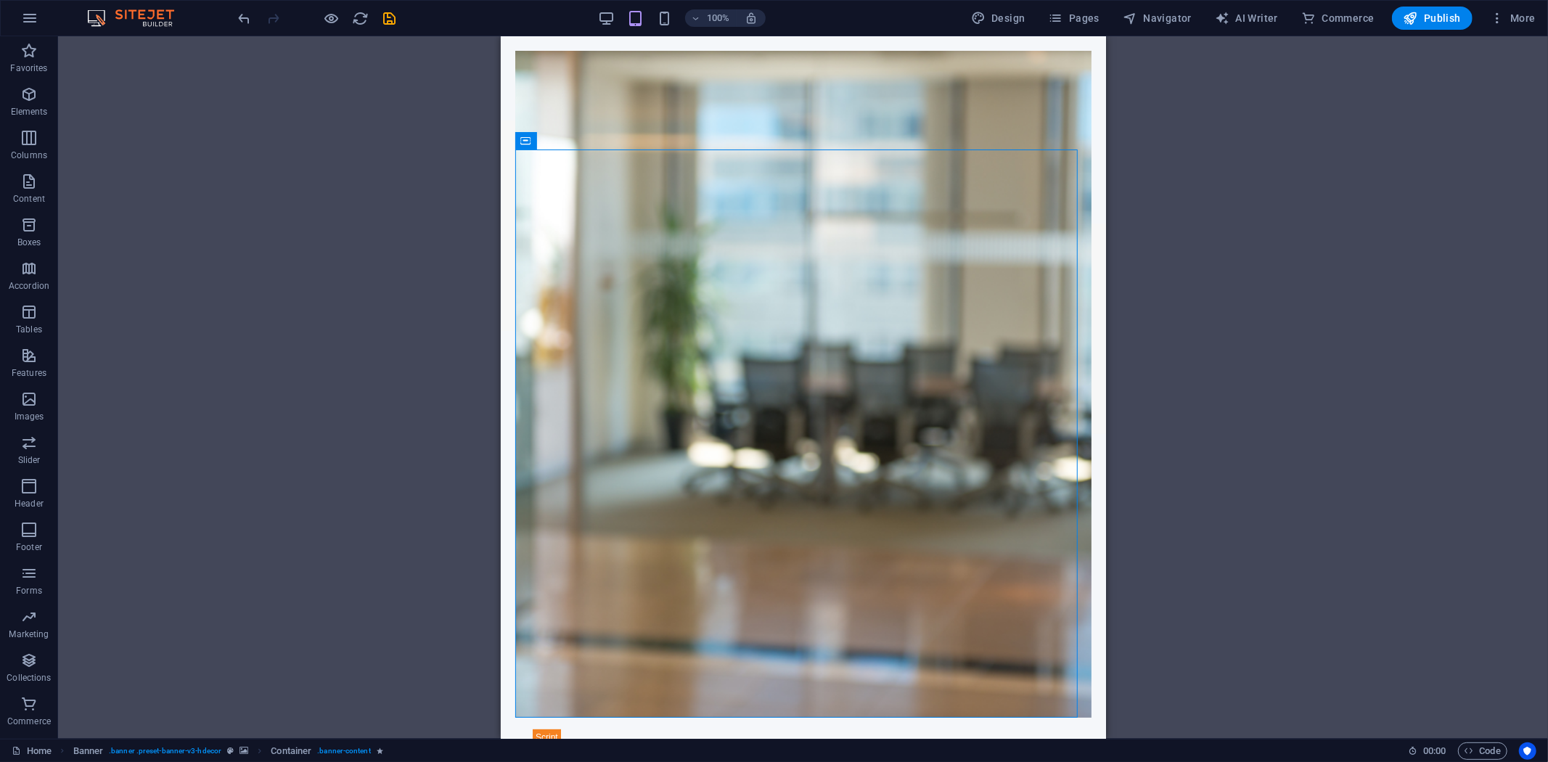
click at [343, 17] on div at bounding box center [317, 18] width 163 height 23
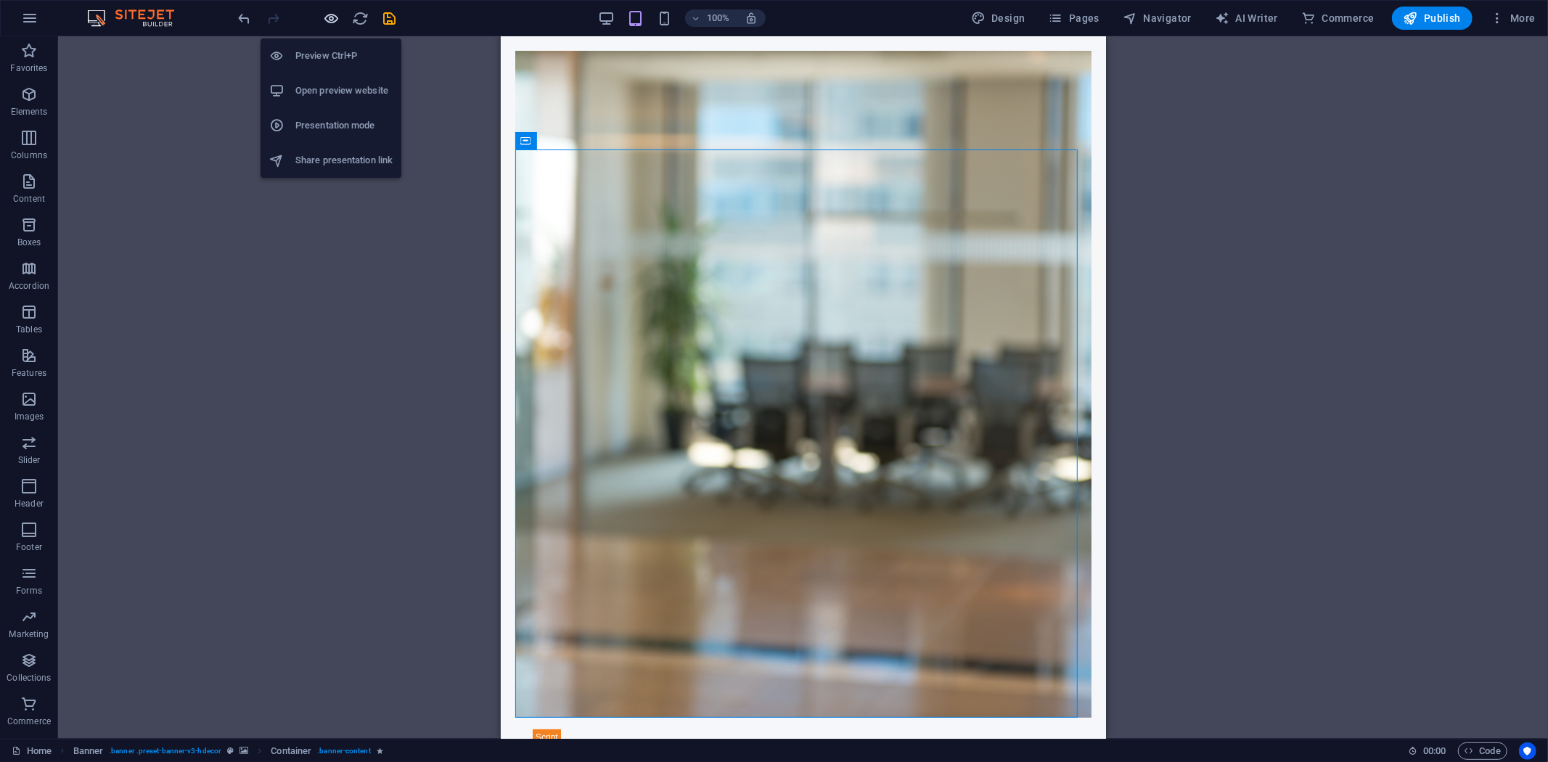
click at [332, 17] on icon "button" at bounding box center [332, 18] width 17 height 17
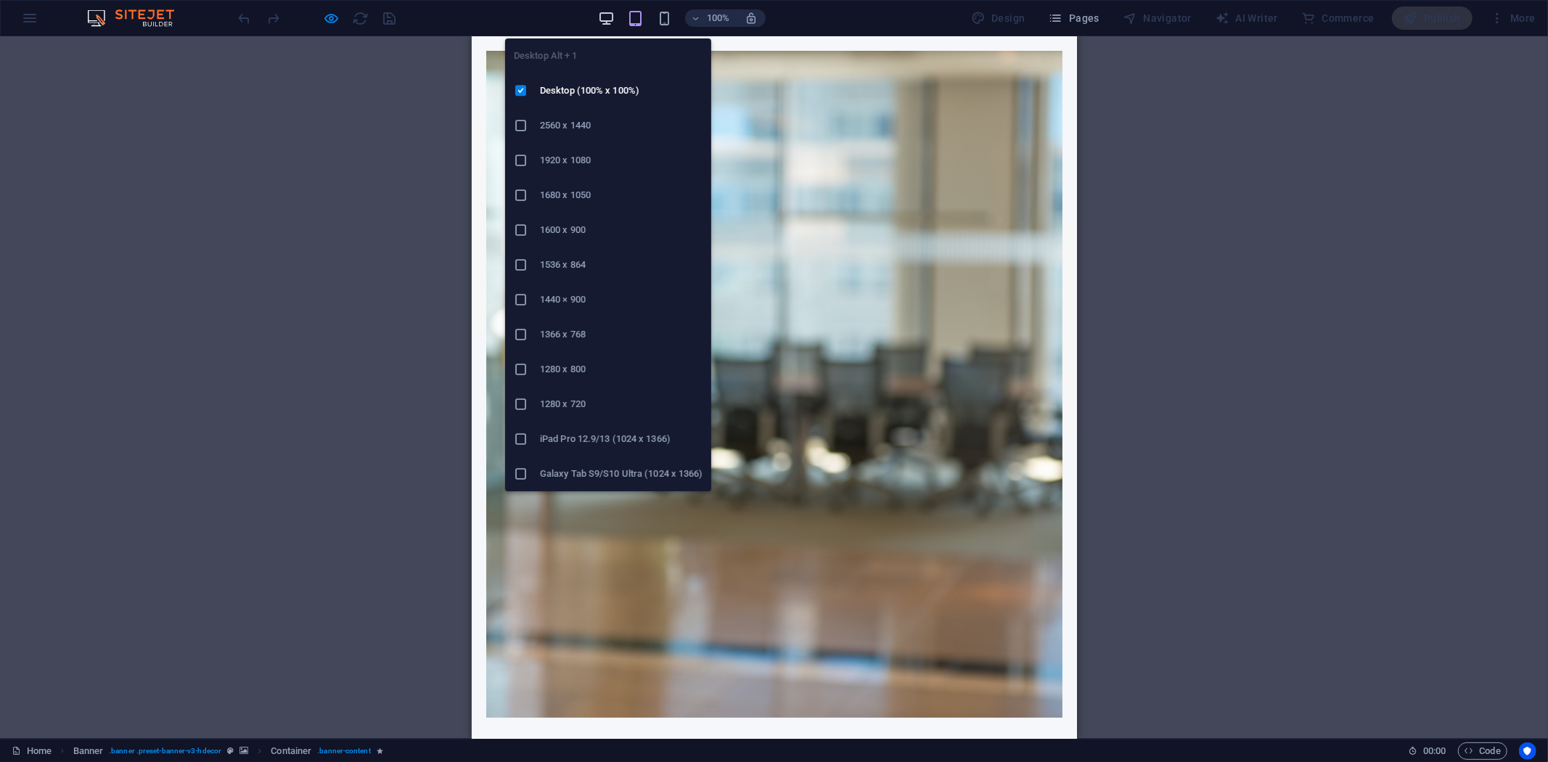
click at [612, 20] on icon "button" at bounding box center [606, 18] width 17 height 17
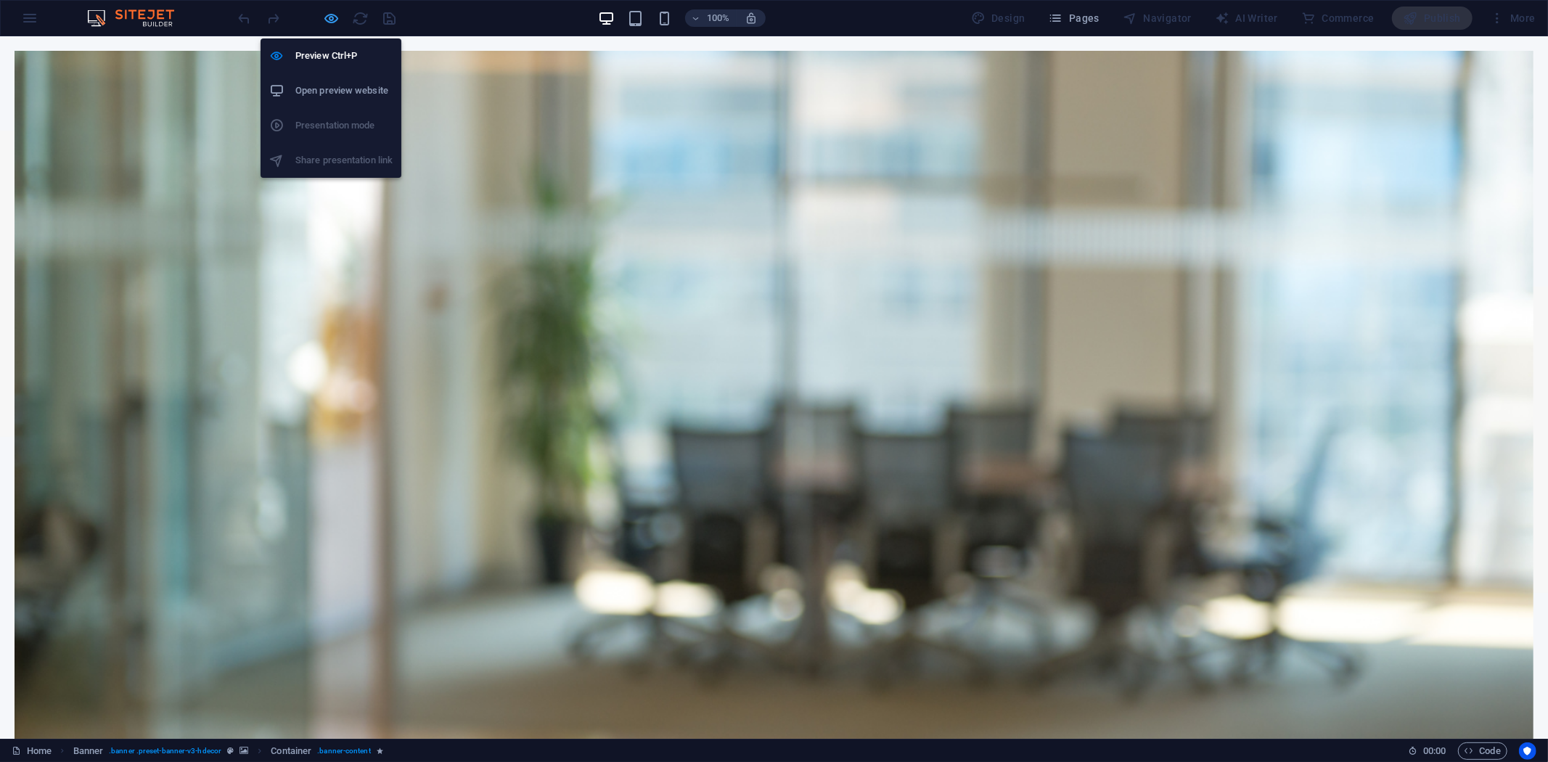
click at [330, 19] on icon "button" at bounding box center [332, 18] width 17 height 17
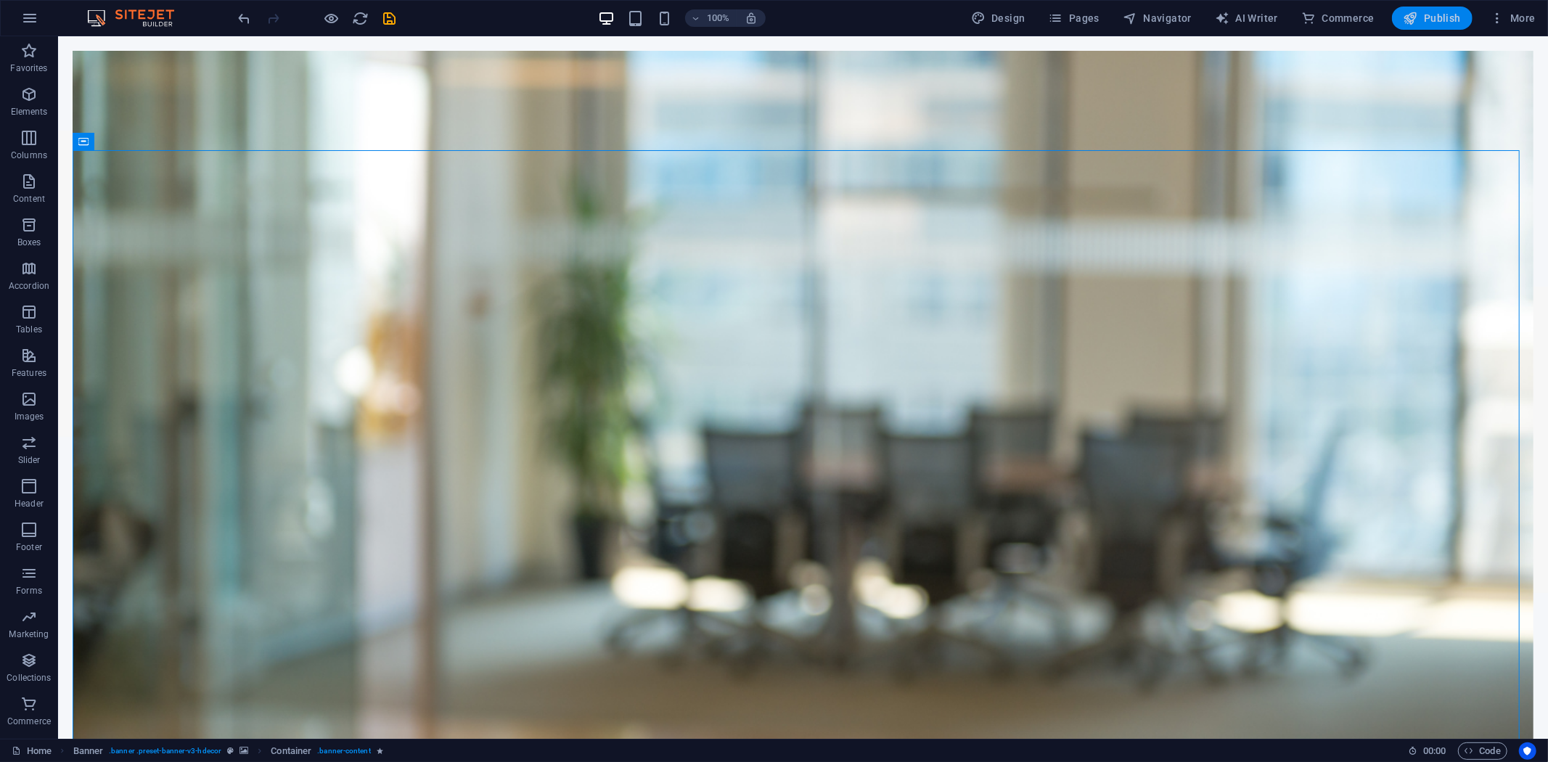
click at [1431, 20] on span "Publish" at bounding box center [1431, 18] width 57 height 15
